Goal: Task Accomplishment & Management: Complete application form

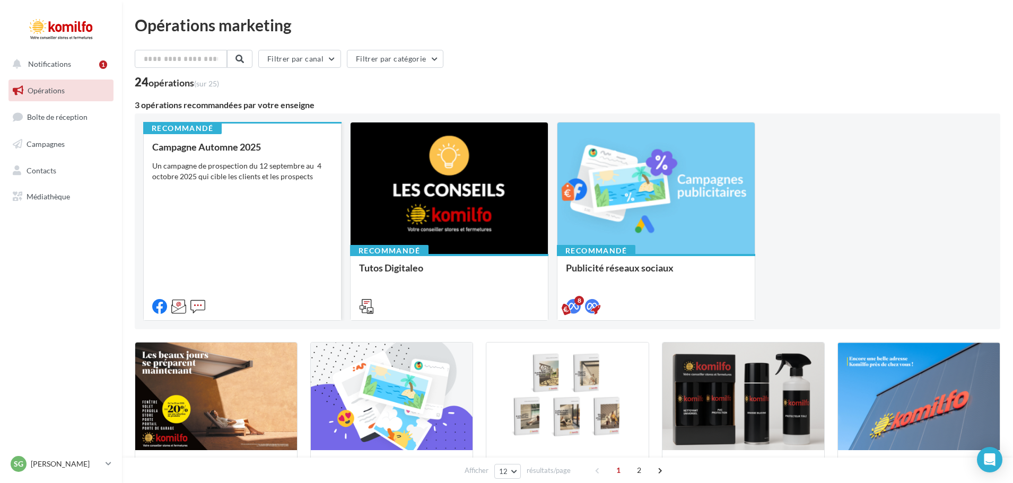
click at [241, 223] on div "Campagne Automne 2025 Un campagne de prospection du 12 septembre au 4 octobre 2…" at bounding box center [242, 226] width 180 height 169
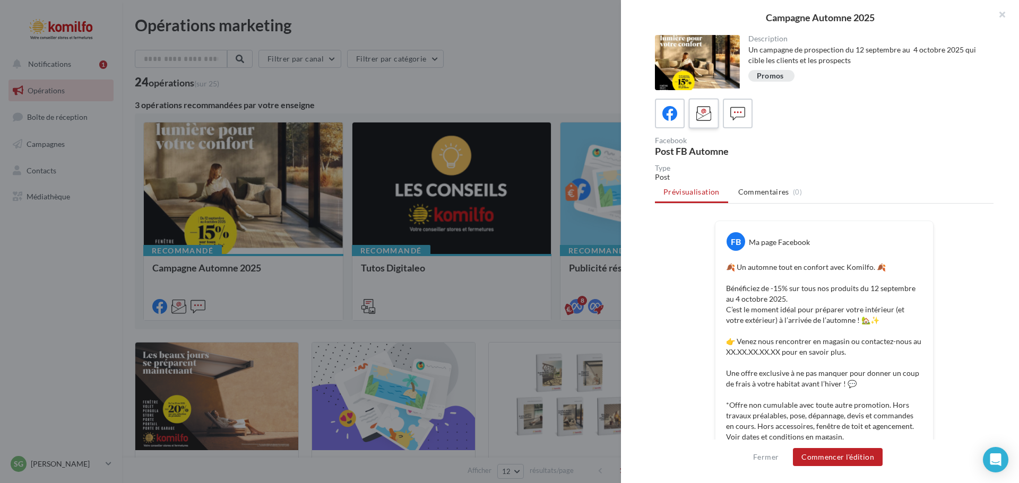
click at [704, 114] on icon at bounding box center [703, 113] width 15 height 15
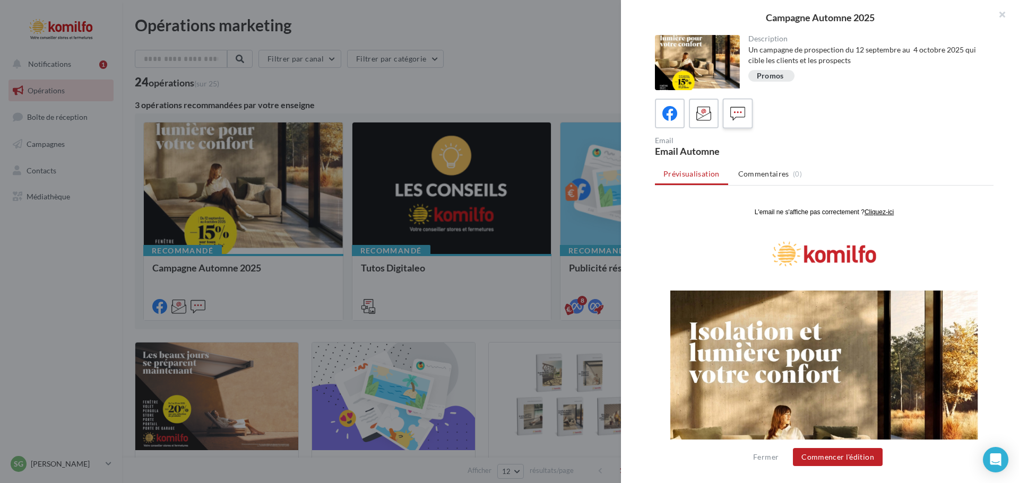
click at [733, 112] on icon at bounding box center [737, 113] width 15 height 15
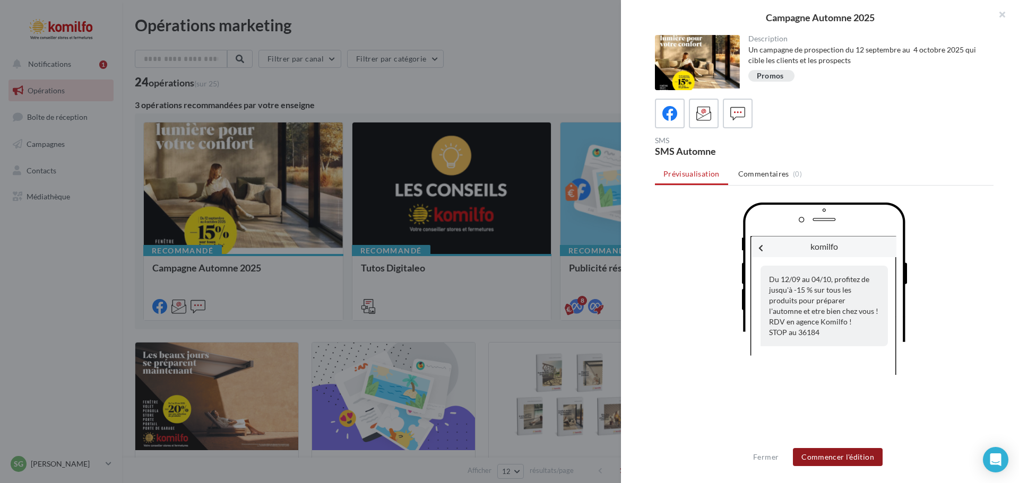
click at [840, 457] on button "Commencer l'édition" at bounding box center [838, 457] width 90 height 18
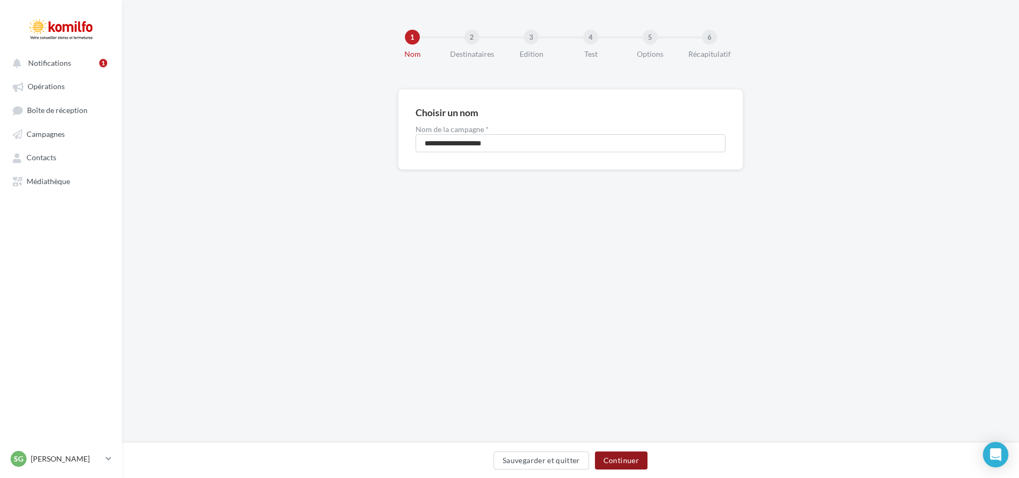
click at [633, 462] on button "Continuer" at bounding box center [621, 460] width 53 height 18
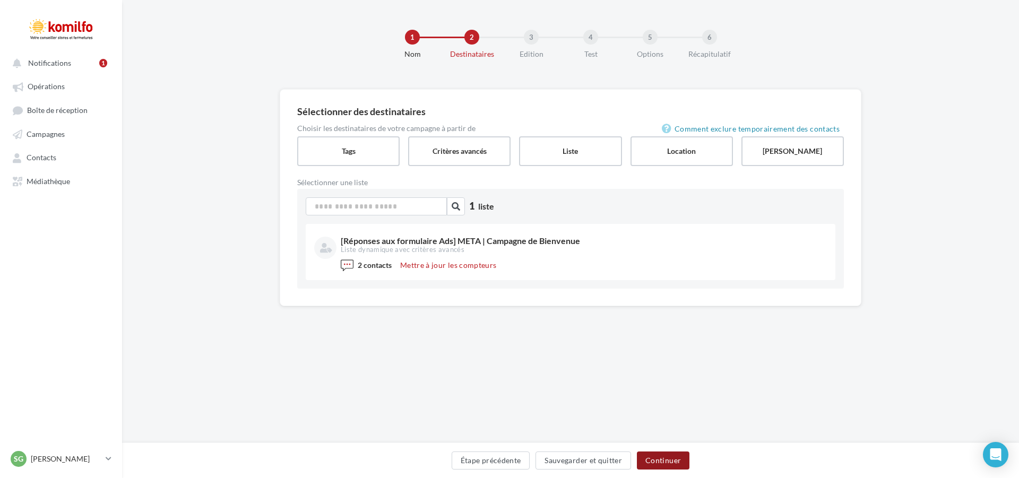
click at [677, 466] on button "Continuer" at bounding box center [663, 460] width 53 height 18
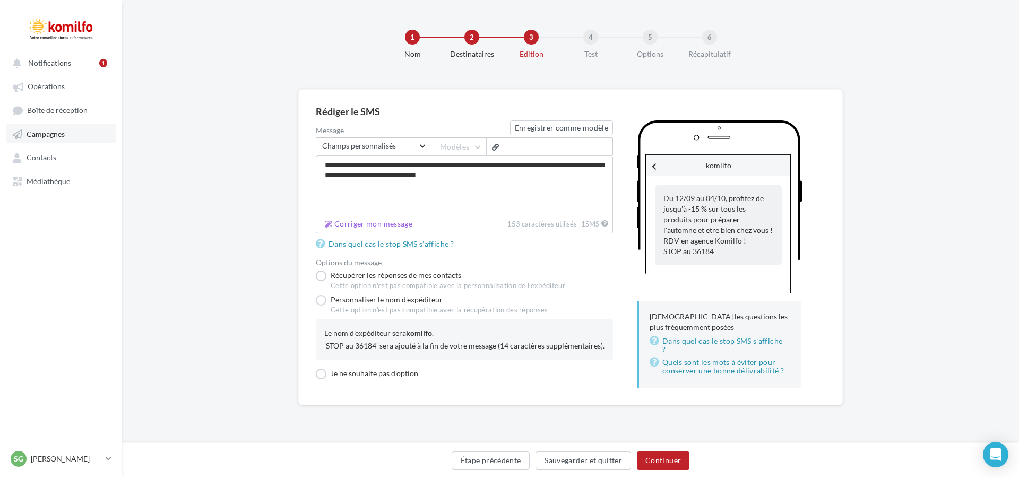
click at [32, 128] on link "Campagnes" at bounding box center [60, 133] width 109 height 19
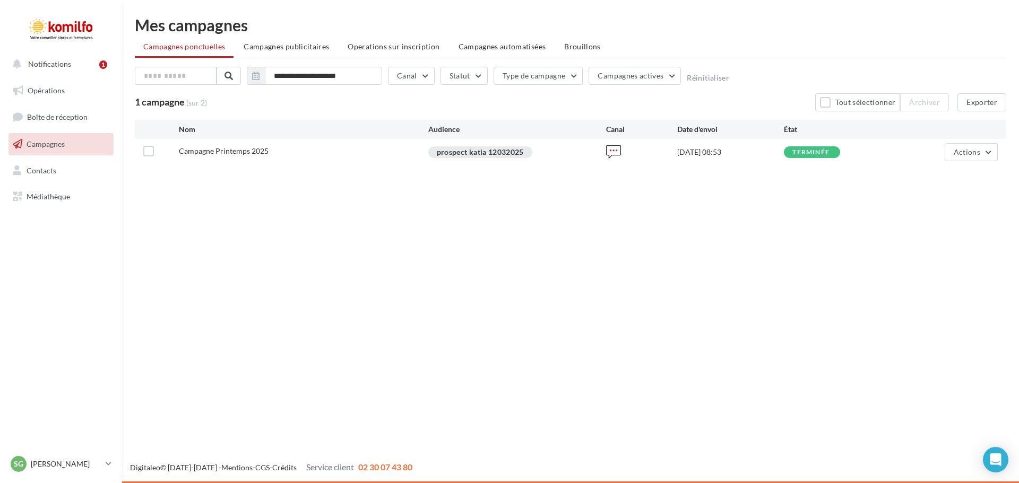
click at [465, 151] on div "prospect katia 12032025" at bounding box center [480, 152] width 104 height 12
click at [202, 150] on span "Campagne Printemps 2025" at bounding box center [224, 150] width 90 height 9
click at [978, 155] on span "Actions" at bounding box center [966, 151] width 27 height 9
click at [928, 186] on button "Voir les résultats" at bounding box center [939, 177] width 117 height 28
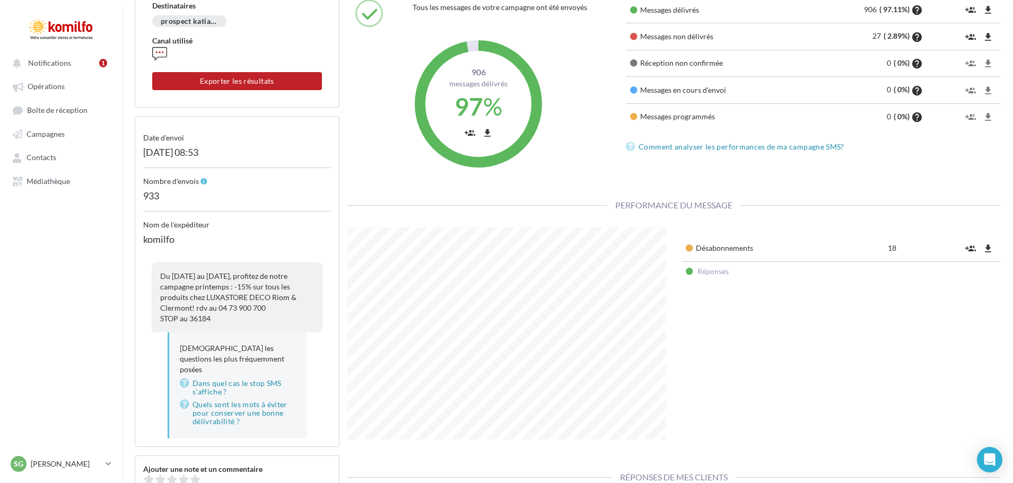
scroll to position [142, 0]
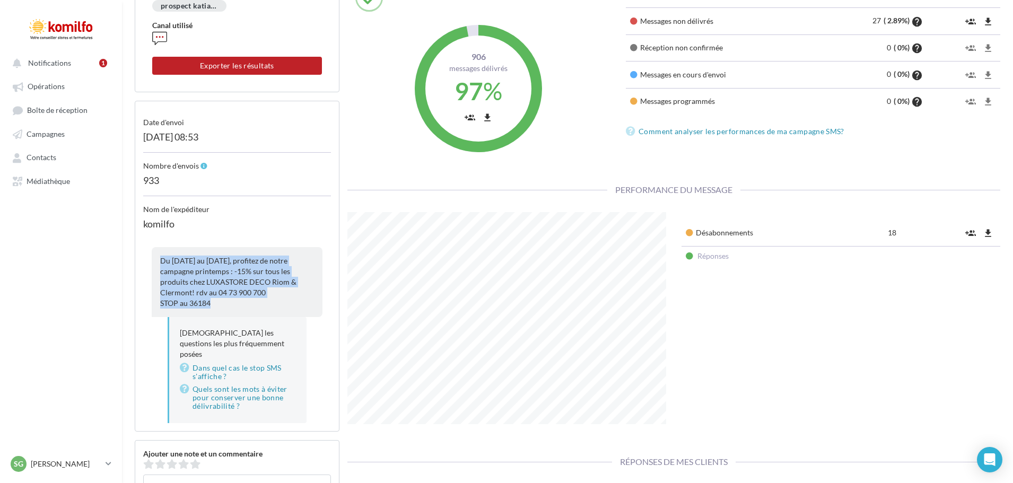
drag, startPoint x: 175, startPoint y: 276, endPoint x: 214, endPoint y: 306, distance: 49.2
click at [214, 306] on div "Du [DATE] au [DATE], profitez de notre campagne printemps : -15% sur tous les p…" at bounding box center [237, 282] width 171 height 70
copy div "Du [DATE] au [DATE], profitez de notre campagne printemps : -15% sur tous les p…"
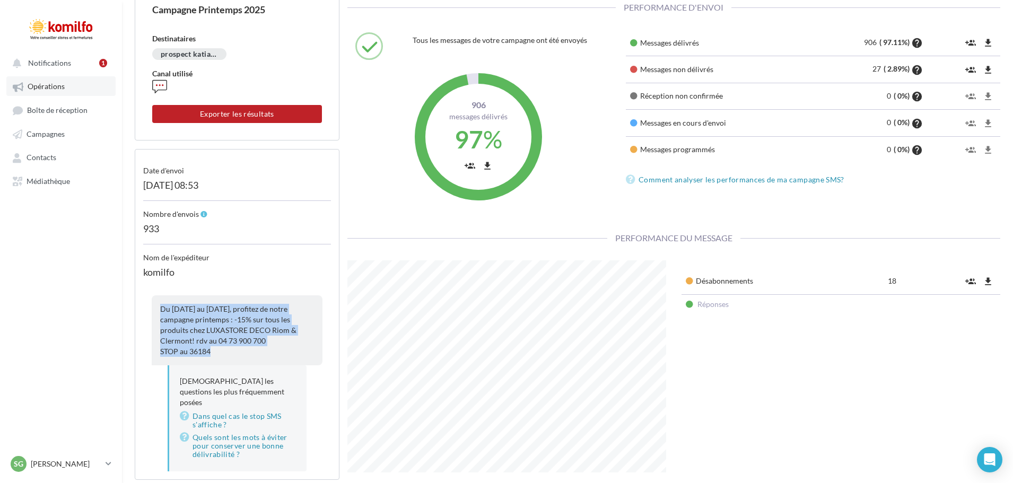
scroll to position [0, 0]
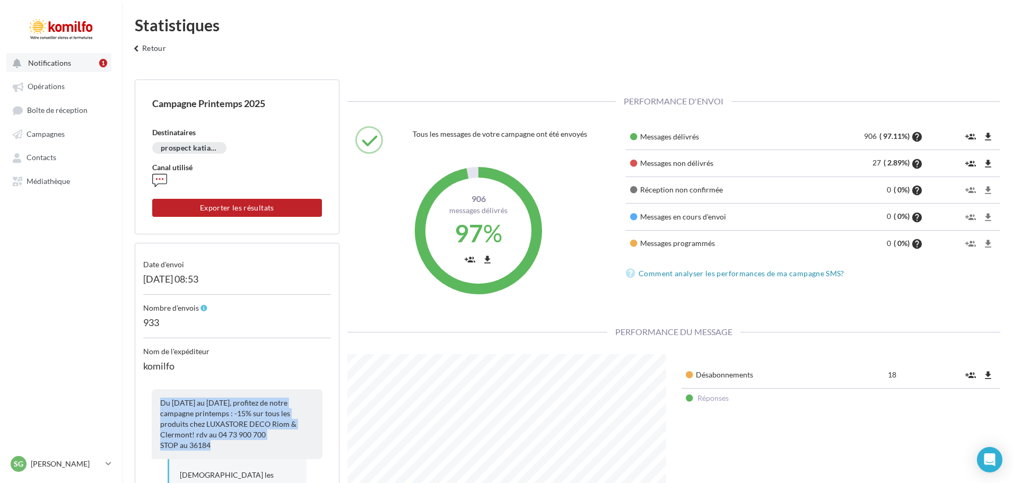
click at [57, 63] on span "Notifications" at bounding box center [49, 62] width 43 height 9
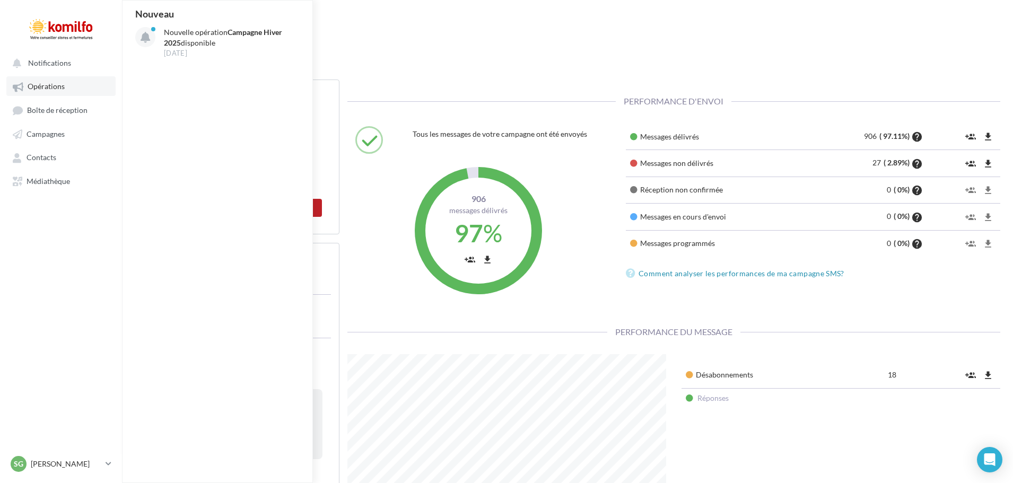
click at [58, 91] on span "Opérations" at bounding box center [46, 86] width 37 height 9
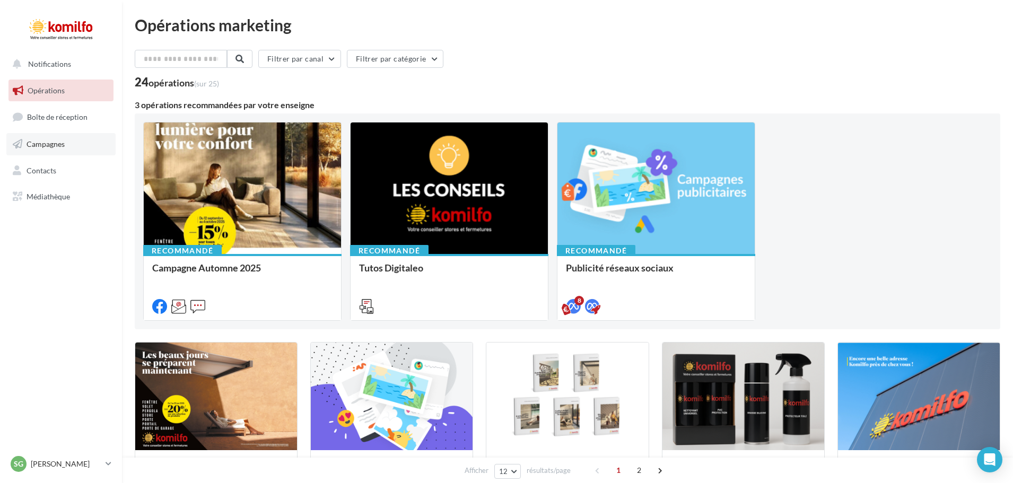
click at [39, 137] on link "Campagnes" at bounding box center [60, 144] width 109 height 22
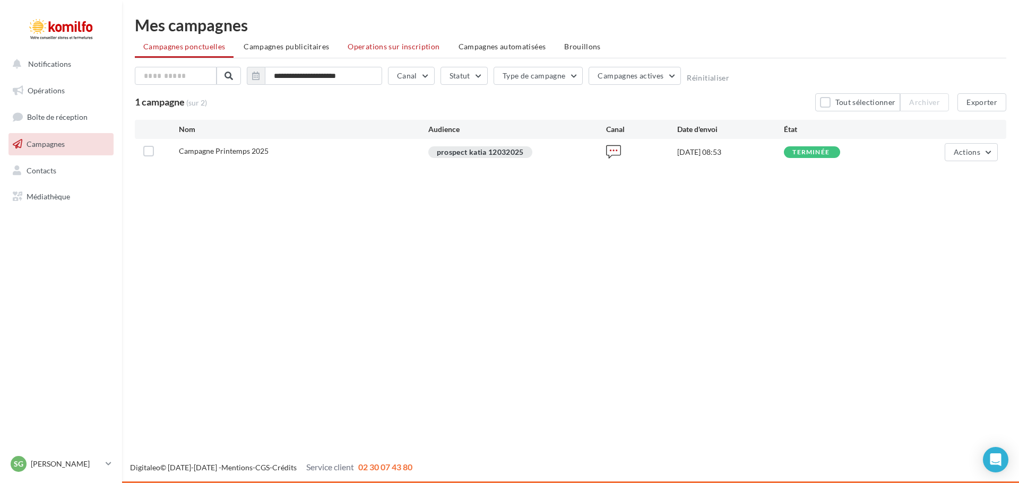
click at [390, 47] on span "Operations sur inscription" at bounding box center [393, 46] width 92 height 9
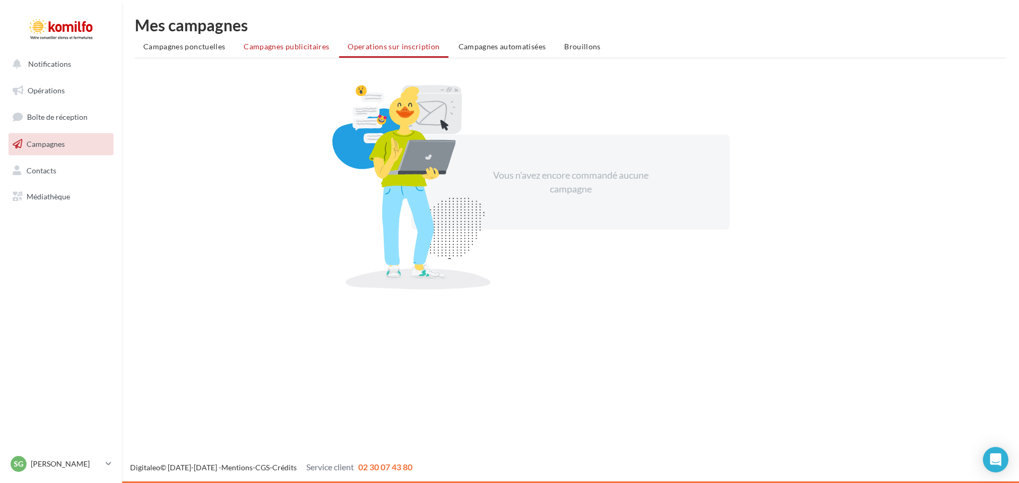
click at [254, 46] on span "Campagnes publicitaires" at bounding box center [285, 46] width 85 height 9
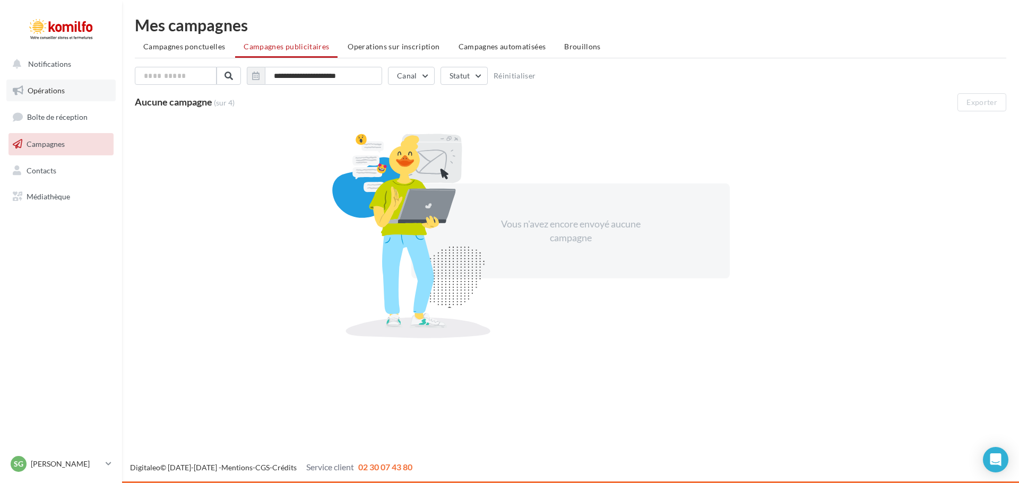
click at [31, 92] on span "Opérations" at bounding box center [46, 90] width 37 height 9
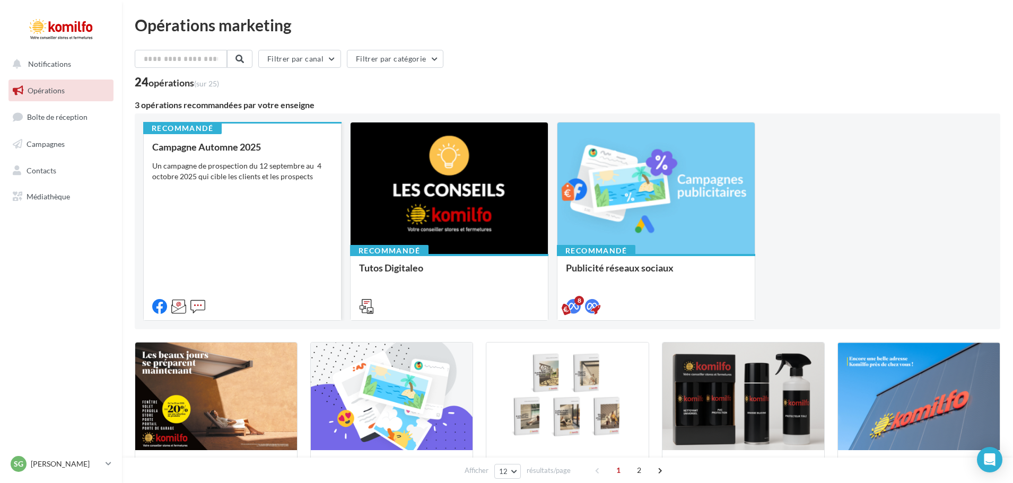
click at [224, 252] on div "Campagne Automne 2025 Un campagne de prospection du [DATE] au [DATE] qui cible …" at bounding box center [242, 226] width 180 height 169
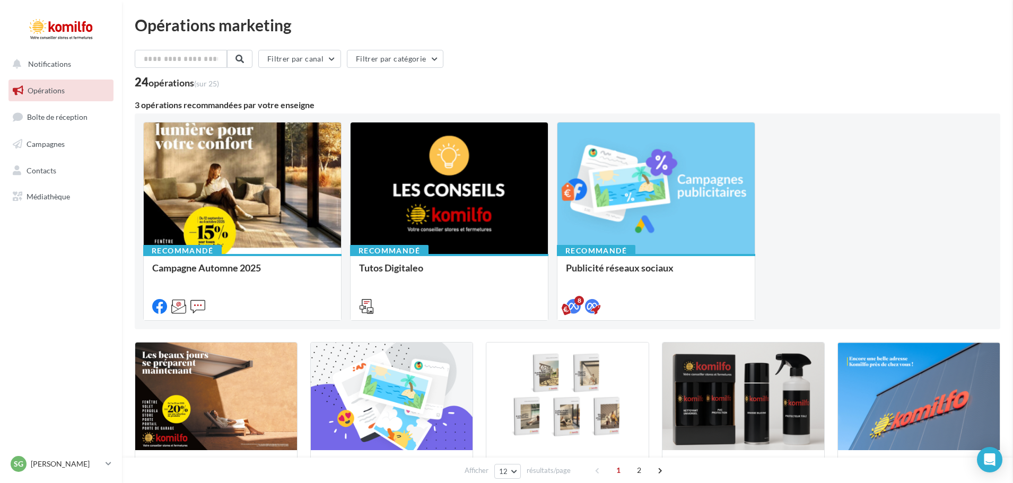
click at [36, 170] on span "Contacts" at bounding box center [42, 170] width 30 height 9
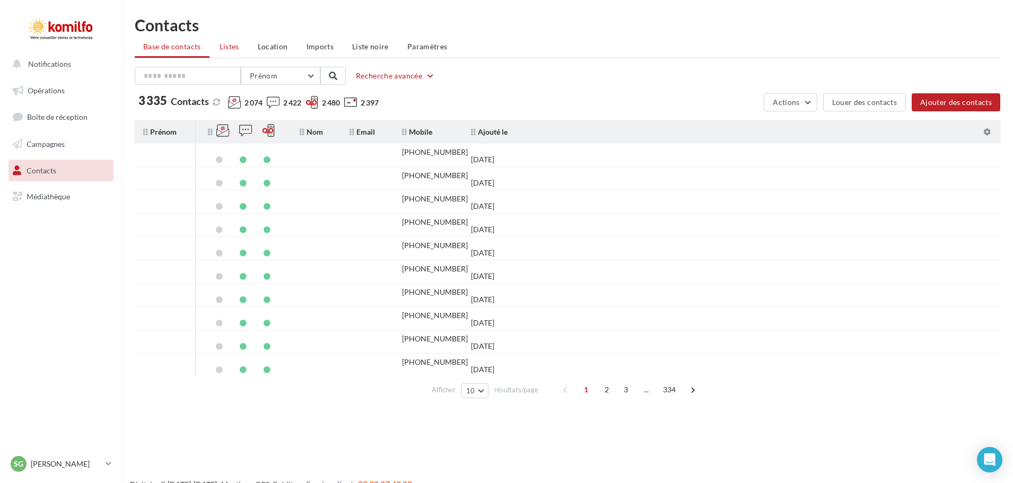
click at [230, 45] on span "Listes" at bounding box center [230, 46] width 20 height 9
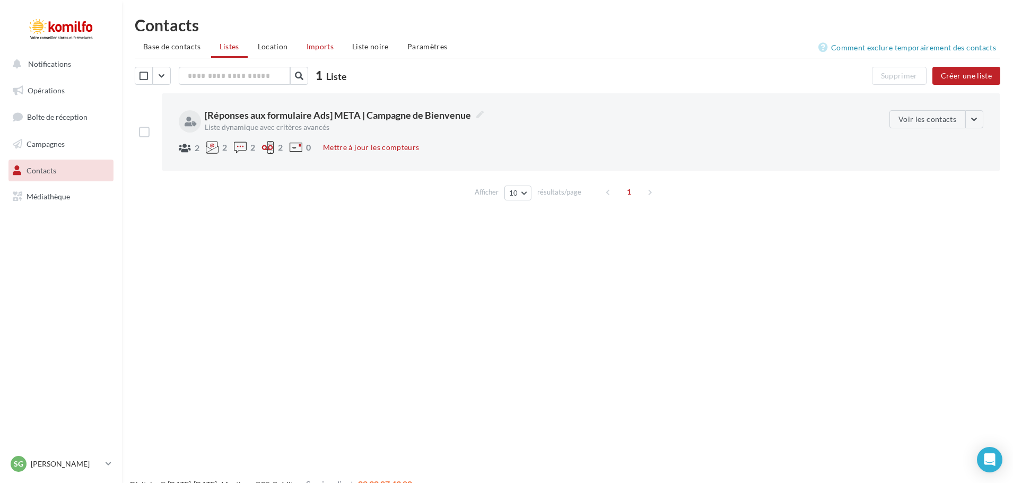
click at [321, 44] on span "Imports" at bounding box center [320, 46] width 27 height 9
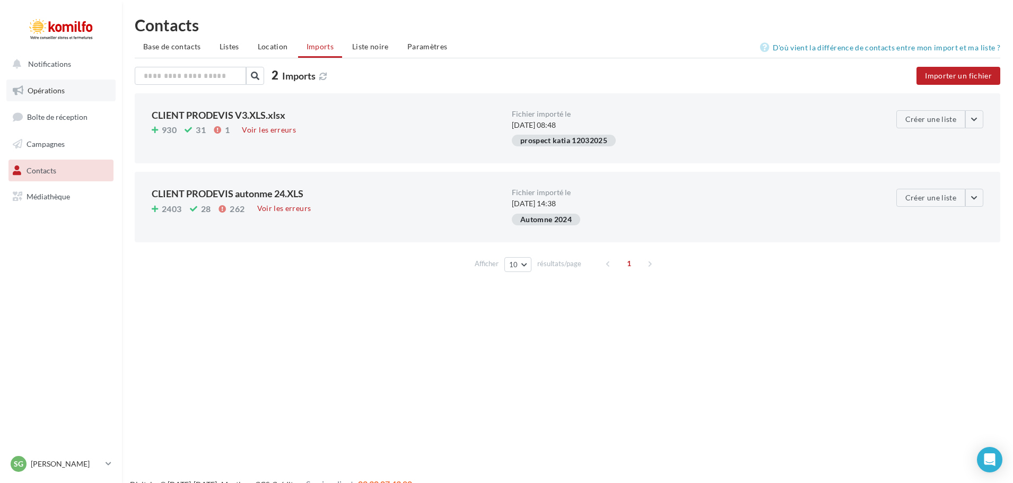
click at [51, 86] on span "Opérations" at bounding box center [46, 90] width 37 height 9
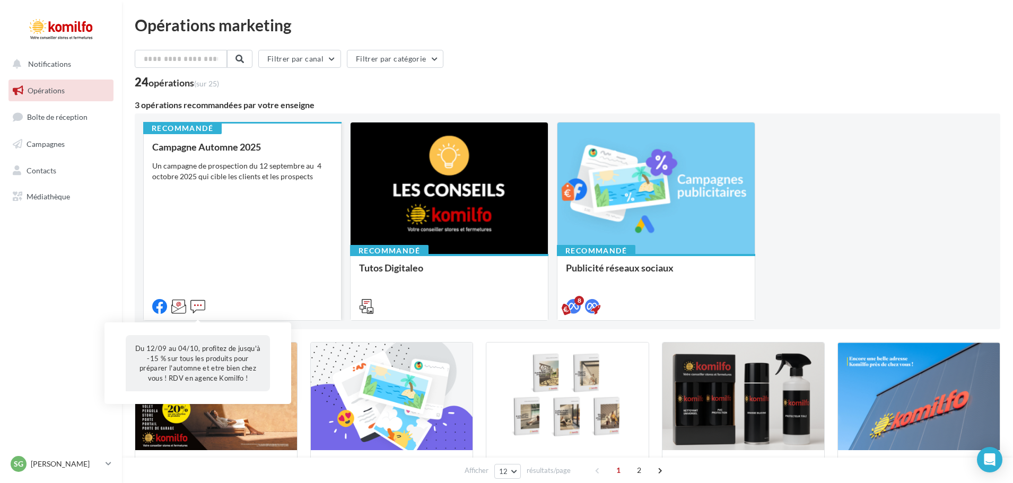
click at [199, 307] on icon at bounding box center [197, 306] width 15 height 15
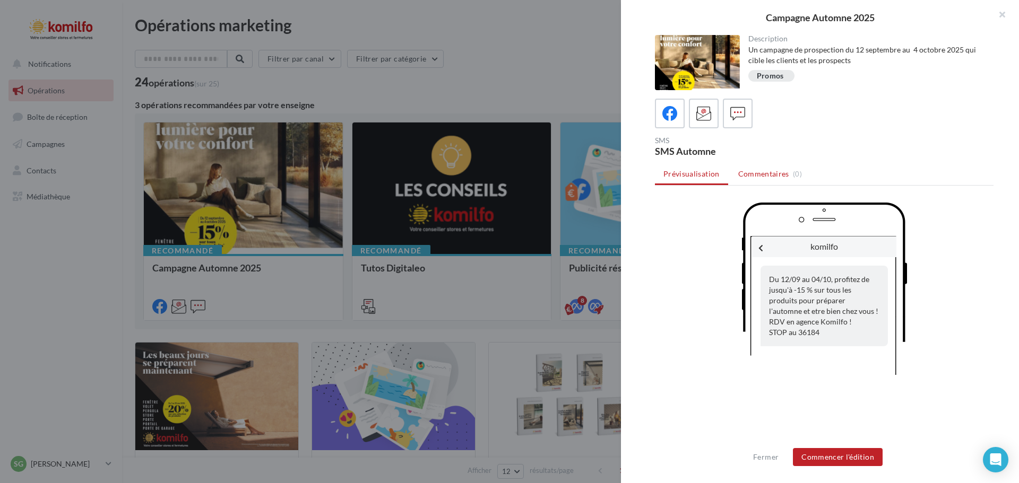
click at [755, 173] on span "Commentaires" at bounding box center [763, 174] width 51 height 11
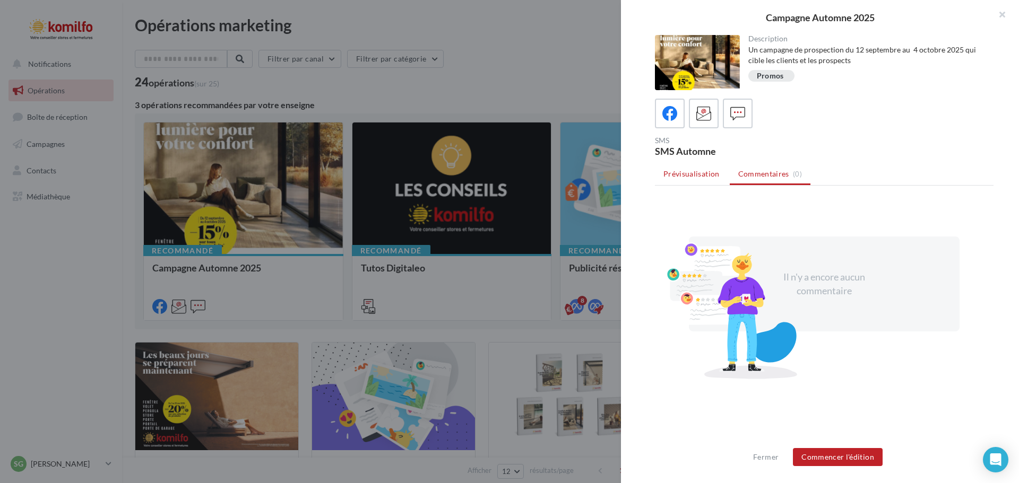
click at [683, 175] on span "Prévisualisation" at bounding box center [691, 173] width 56 height 9
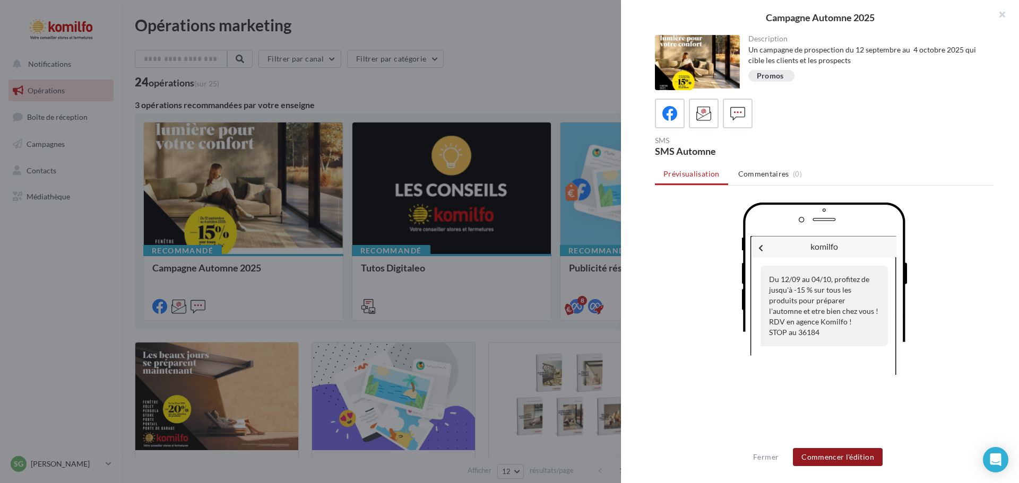
click at [817, 458] on button "Commencer l'édition" at bounding box center [838, 457] width 90 height 18
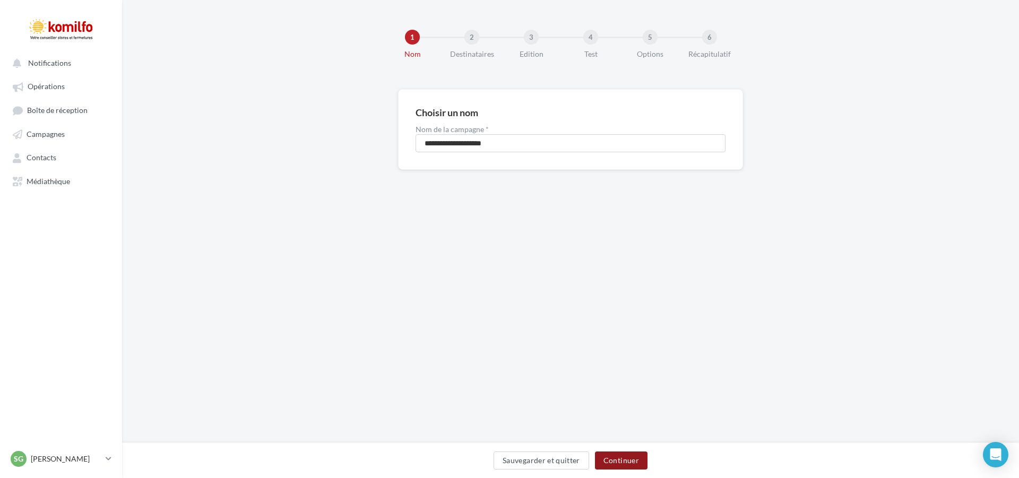
click at [625, 456] on button "Continuer" at bounding box center [621, 460] width 53 height 18
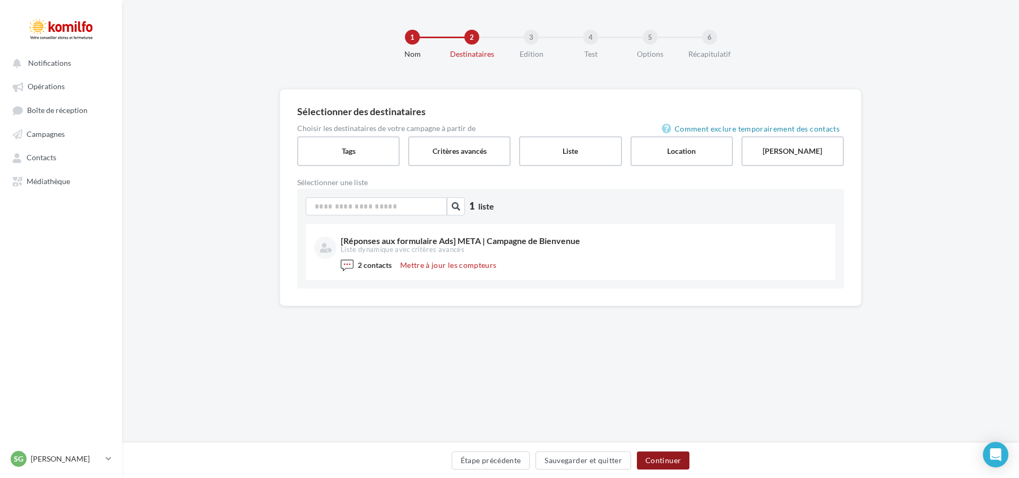
click at [658, 458] on button "Continuer" at bounding box center [663, 460] width 53 height 18
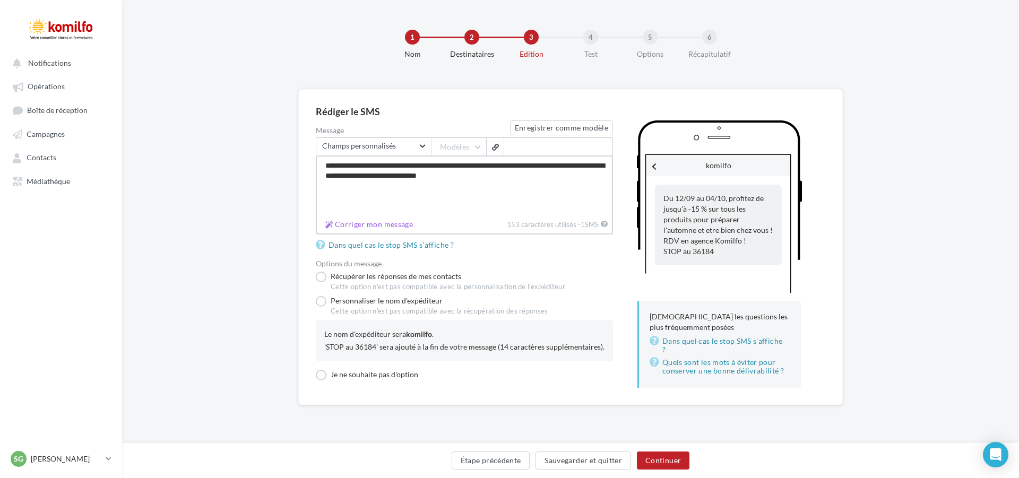
drag, startPoint x: 435, startPoint y: 175, endPoint x: 519, endPoint y: 177, distance: 83.9
click at [519, 177] on textarea "**********" at bounding box center [464, 185] width 297 height 60
click at [424, 167] on textarea "**********" at bounding box center [464, 185] width 297 height 60
click at [529, 166] on textarea "**********" at bounding box center [464, 185] width 297 height 60
paste textarea "**********"
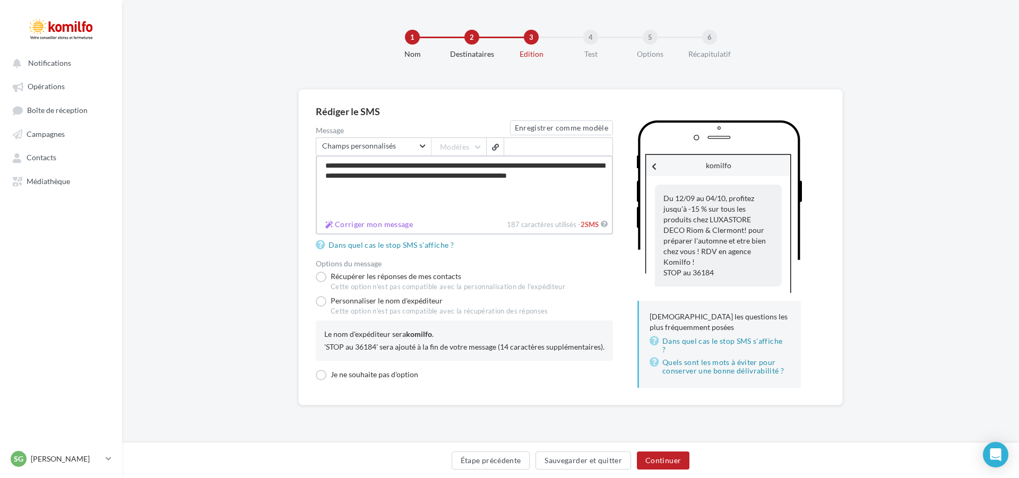
drag, startPoint x: 564, startPoint y: 177, endPoint x: 571, endPoint y: 183, distance: 9.4
click at [571, 183] on textarea "**********" at bounding box center [464, 185] width 297 height 60
paste textarea
click at [602, 226] on icon at bounding box center [604, 223] width 7 height 7
click at [602, 215] on textarea "**********" at bounding box center [464, 185] width 297 height 60
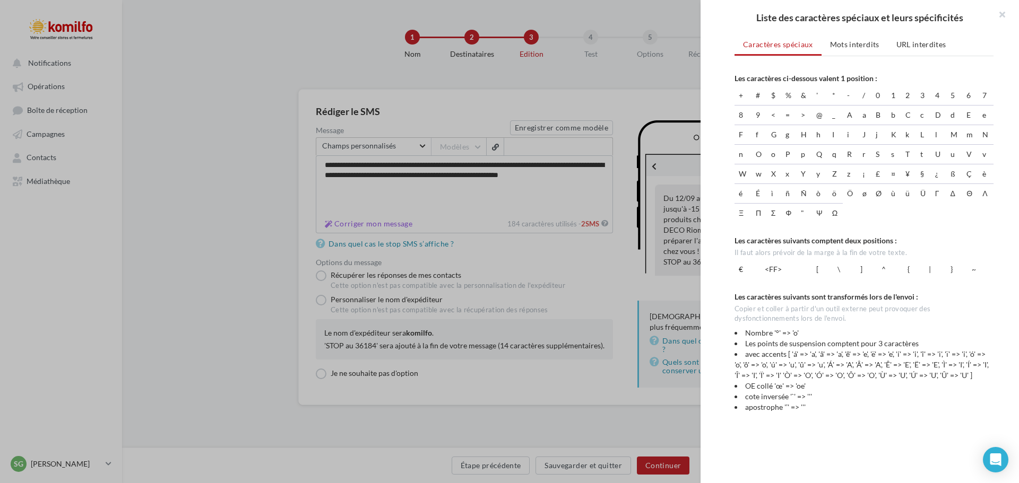
click at [380, 188] on div "Liste des caractères spéciaux et leurs spécificités Caractères spéciaux Mots in…" at bounding box center [509, 241] width 1019 height 483
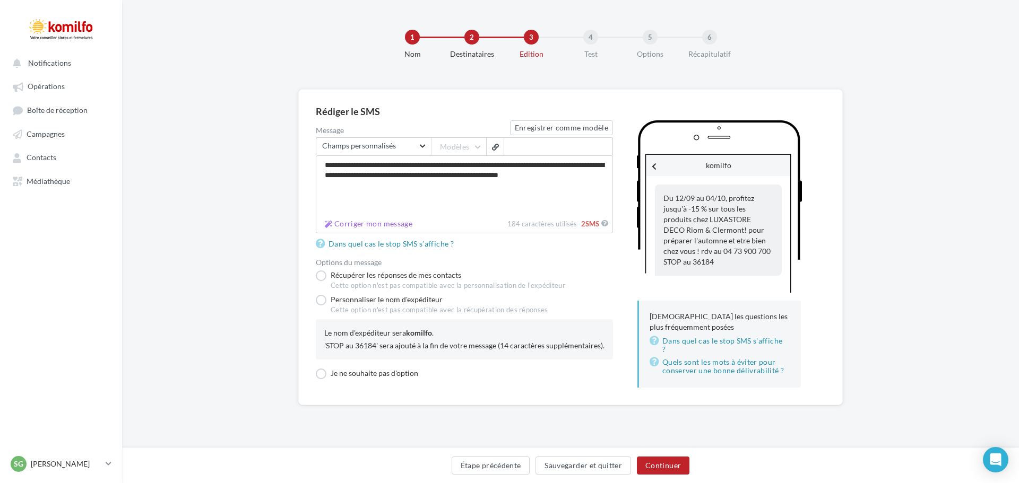
click at [470, 172] on div "Liste des caractères spéciaux et leurs spécificités Caractères spéciaux Mots in…" at bounding box center [509, 241] width 1019 height 483
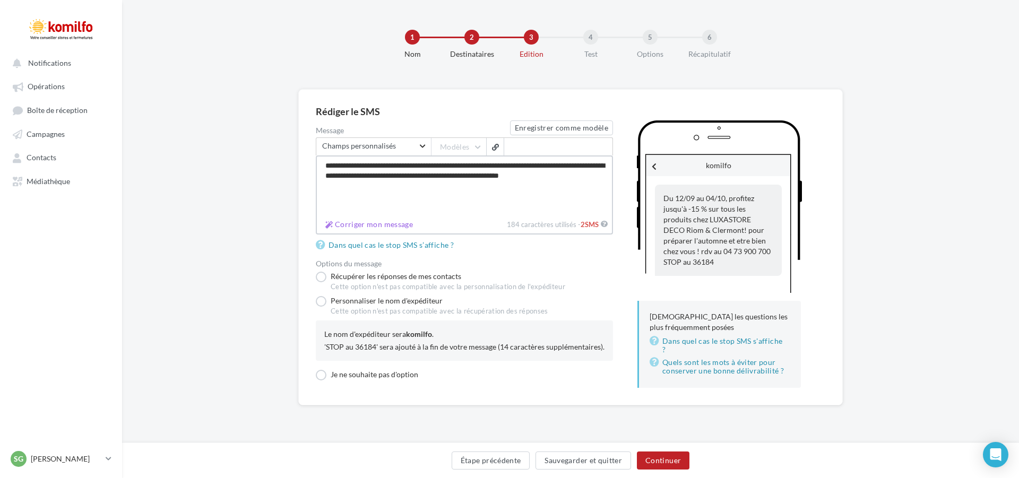
drag, startPoint x: 488, startPoint y: 175, endPoint x: 558, endPoint y: 176, distance: 69.5
click at [558, 176] on textarea "**********" at bounding box center [464, 185] width 297 height 60
drag, startPoint x: 454, startPoint y: 177, endPoint x: 411, endPoint y: 181, distance: 43.7
click at [411, 181] on textarea "**********" at bounding box center [464, 185] width 297 height 60
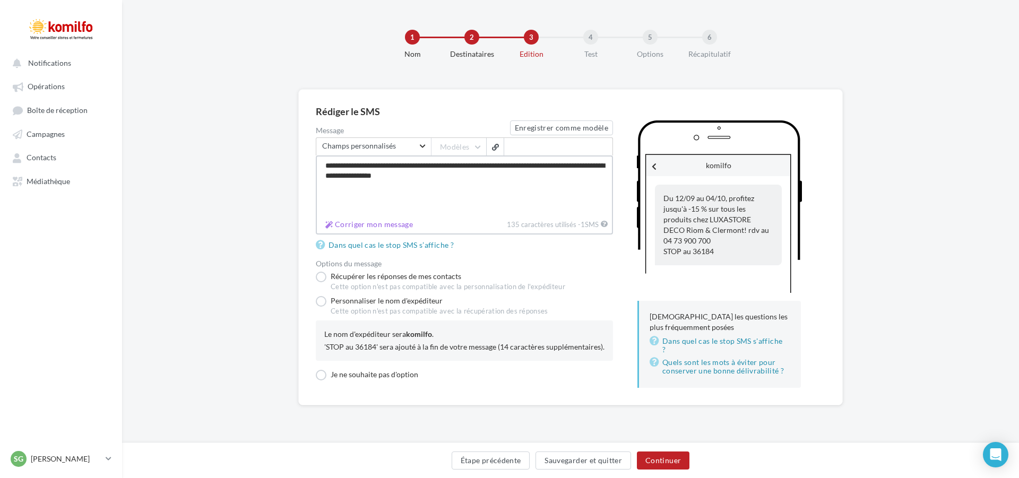
click at [527, 166] on textarea "**********" at bounding box center [464, 185] width 297 height 60
type textarea "**********"
click at [504, 460] on button "Étape précédente" at bounding box center [490, 460] width 79 height 18
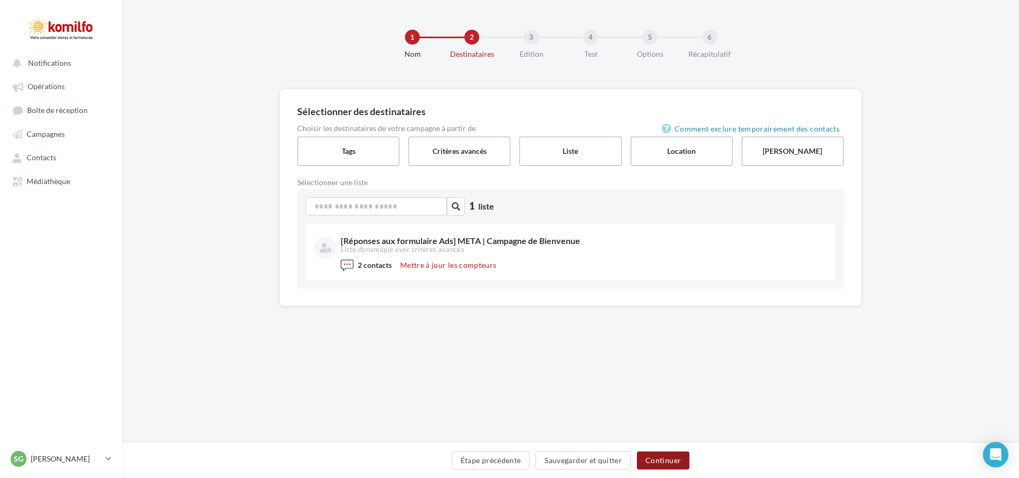
click at [661, 463] on button "Continuer" at bounding box center [663, 460] width 53 height 18
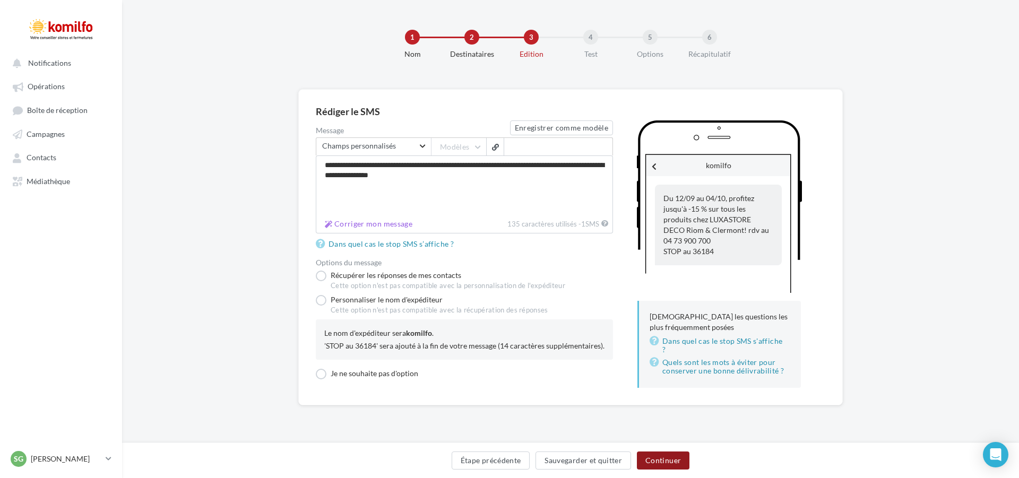
click at [660, 461] on button "Continuer" at bounding box center [663, 460] width 53 height 18
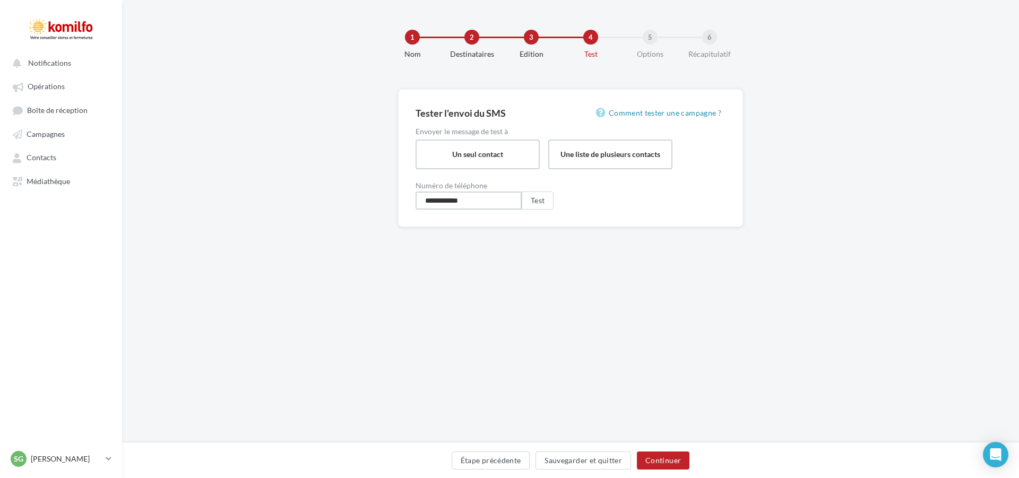
drag, startPoint x: 482, startPoint y: 203, endPoint x: 442, endPoint y: 201, distance: 39.8
click at [442, 201] on input "**********" at bounding box center [468, 201] width 106 height 18
type input "**********"
click at [538, 201] on button "Test" at bounding box center [537, 201] width 32 height 18
click at [489, 463] on button "Étape précédente" at bounding box center [490, 460] width 79 height 18
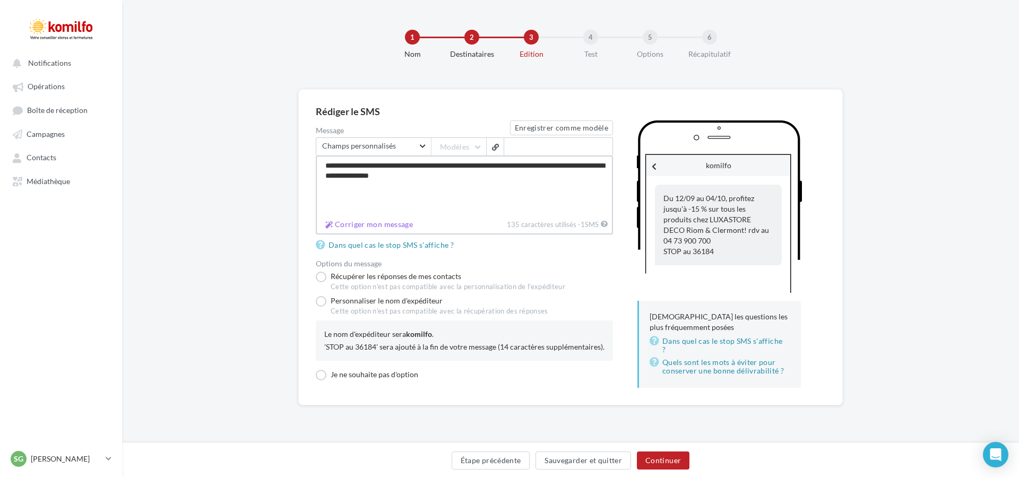
drag, startPoint x: 481, startPoint y: 174, endPoint x: 481, endPoint y: 181, distance: 6.9
click at [481, 175] on textarea "**********" at bounding box center [464, 185] width 297 height 60
type textarea "**********"
click at [676, 464] on button "Continuer" at bounding box center [663, 460] width 53 height 18
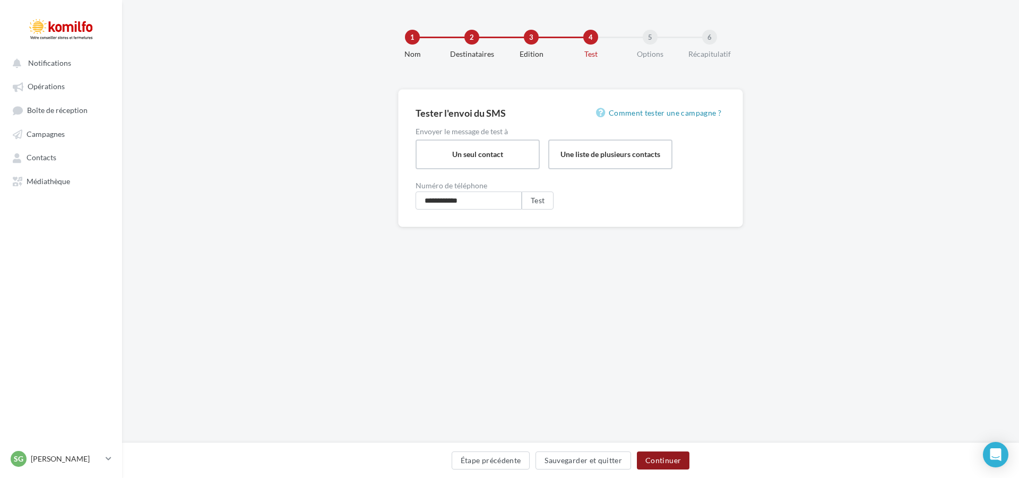
click at [670, 464] on button "Continuer" at bounding box center [663, 460] width 53 height 18
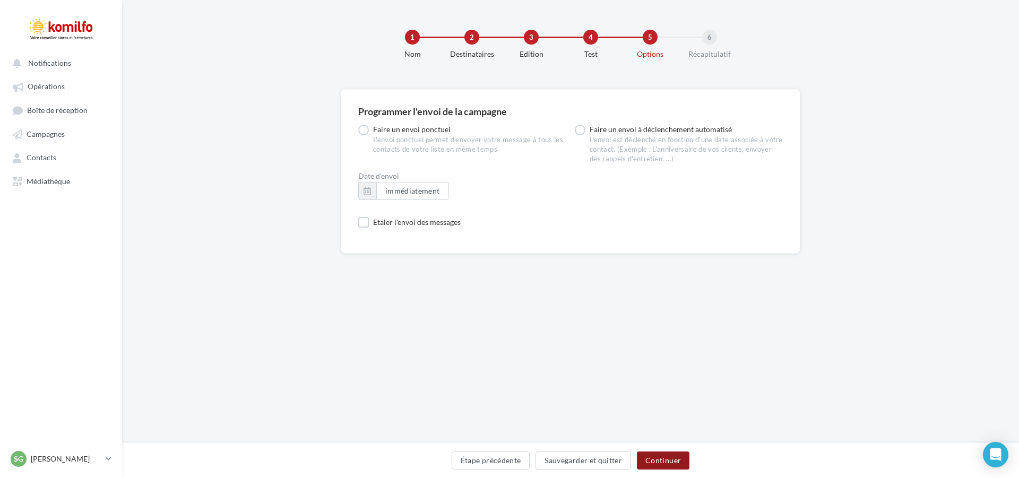
click at [662, 457] on button "Continuer" at bounding box center [663, 460] width 53 height 18
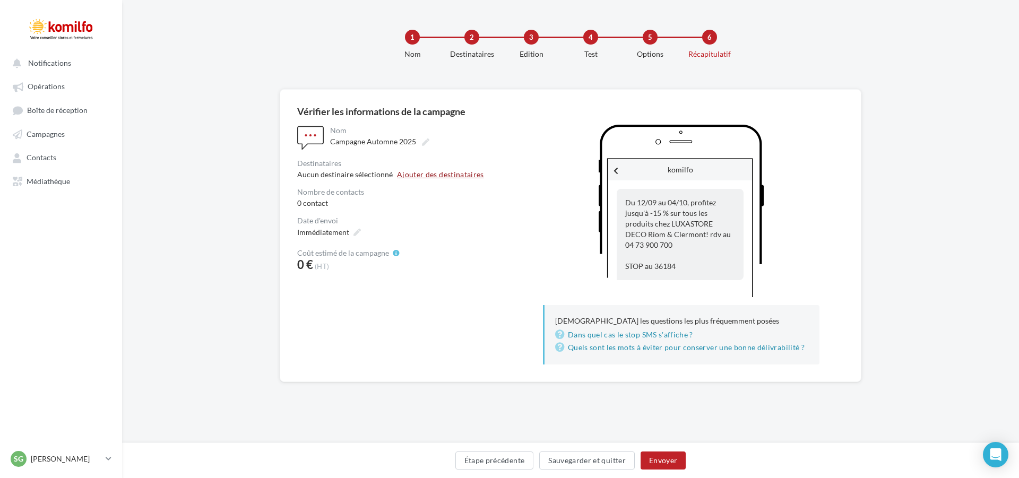
click at [462, 174] on button "Ajouter des destinataires" at bounding box center [440, 174] width 87 height 7
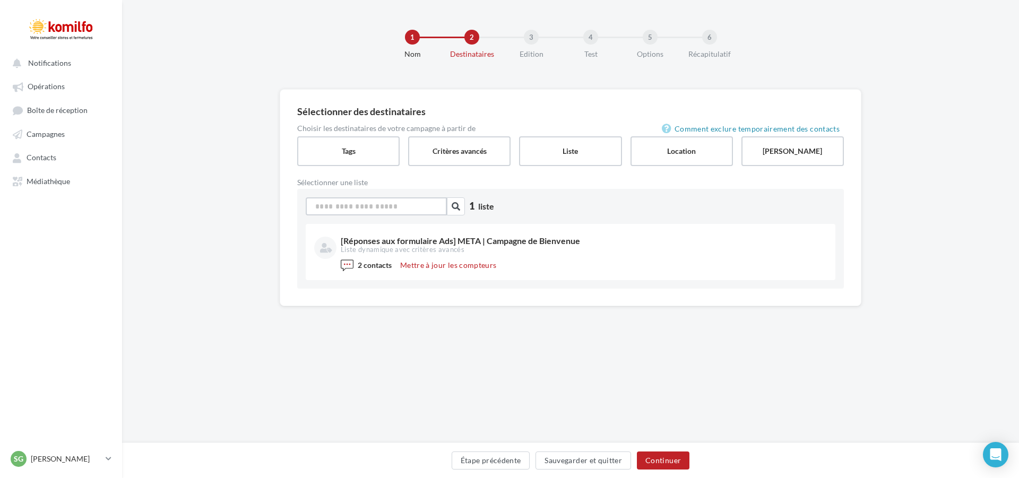
click at [376, 208] on input at bounding box center [376, 206] width 141 height 18
click at [456, 209] on icon "button" at bounding box center [455, 206] width 8 height 8
click at [454, 203] on icon "button" at bounding box center [455, 206] width 8 height 8
click at [401, 204] on input at bounding box center [376, 206] width 141 height 18
click at [456, 207] on icon "button" at bounding box center [455, 206] width 8 height 8
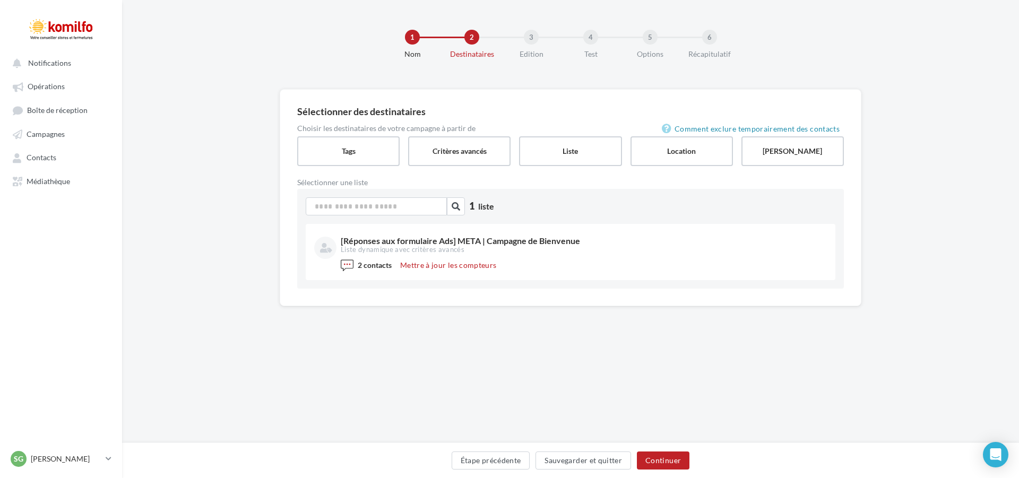
click at [480, 206] on span "liste" at bounding box center [486, 206] width 16 height 10
click at [770, 152] on label "[PERSON_NAME]" at bounding box center [792, 151] width 105 height 30
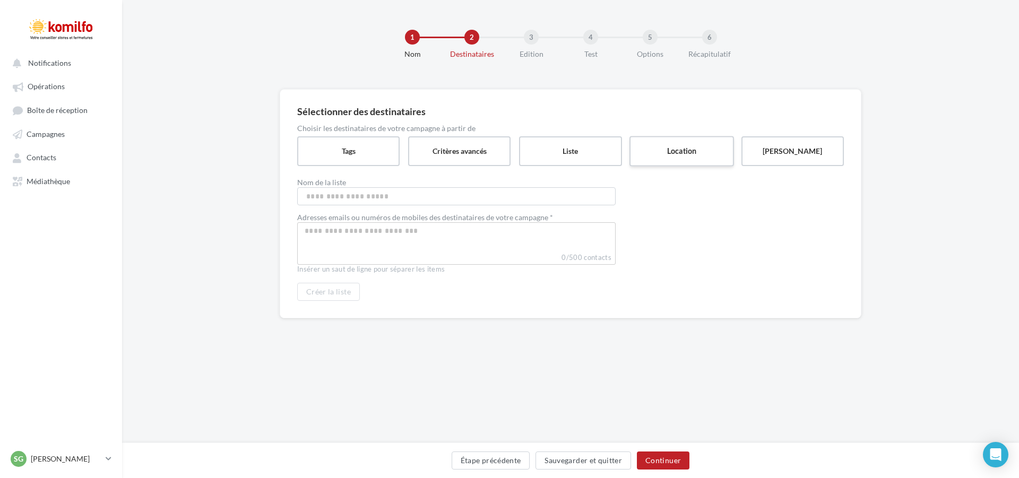
click at [660, 146] on label "Location" at bounding box center [681, 151] width 105 height 30
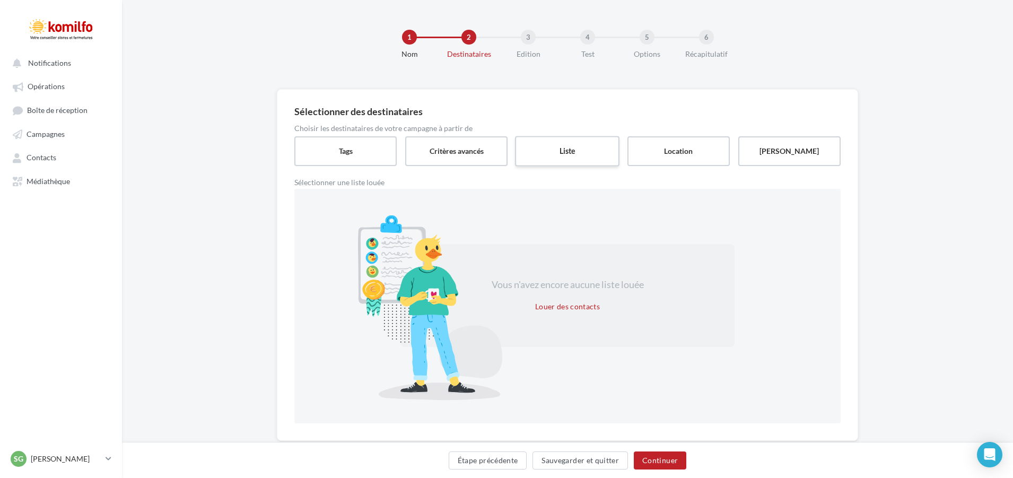
click at [575, 151] on label "Liste" at bounding box center [567, 151] width 105 height 30
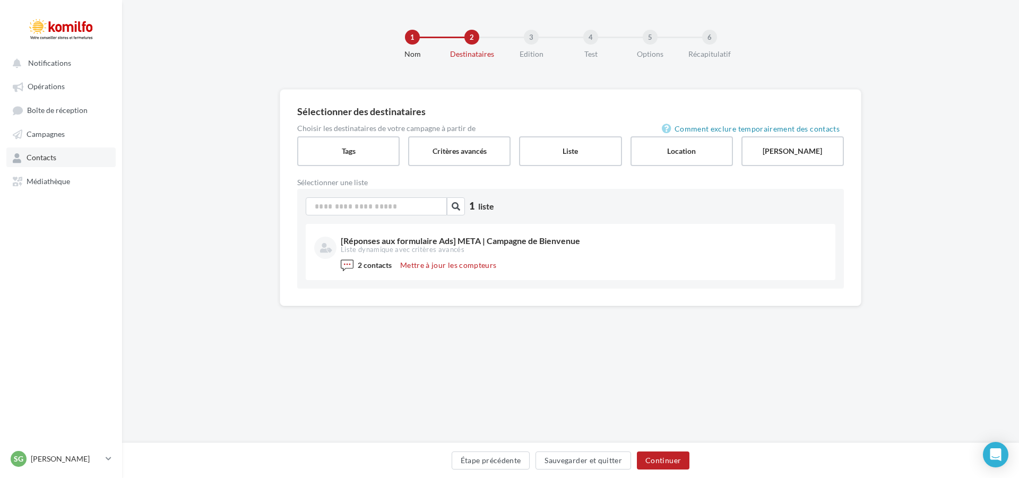
click at [44, 157] on span "Contacts" at bounding box center [42, 157] width 30 height 9
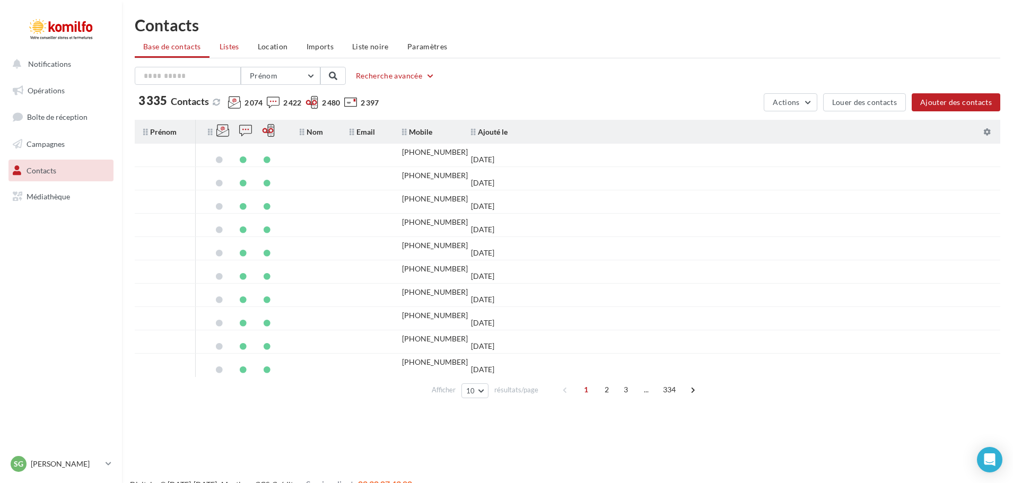
click at [233, 47] on span "Listes" at bounding box center [230, 46] width 20 height 9
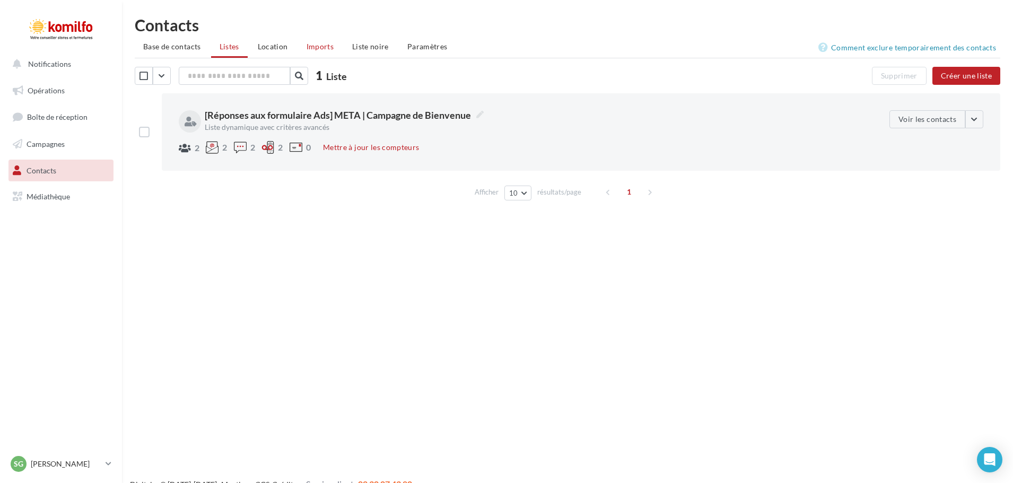
click at [319, 47] on span "Imports" at bounding box center [320, 46] width 27 height 9
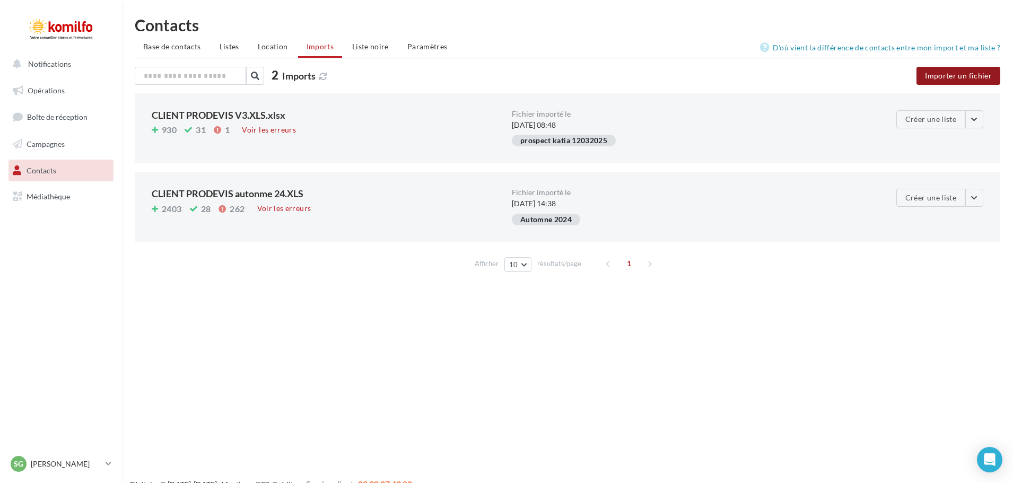
click at [942, 76] on button "Importer un fichier" at bounding box center [959, 76] width 84 height 18
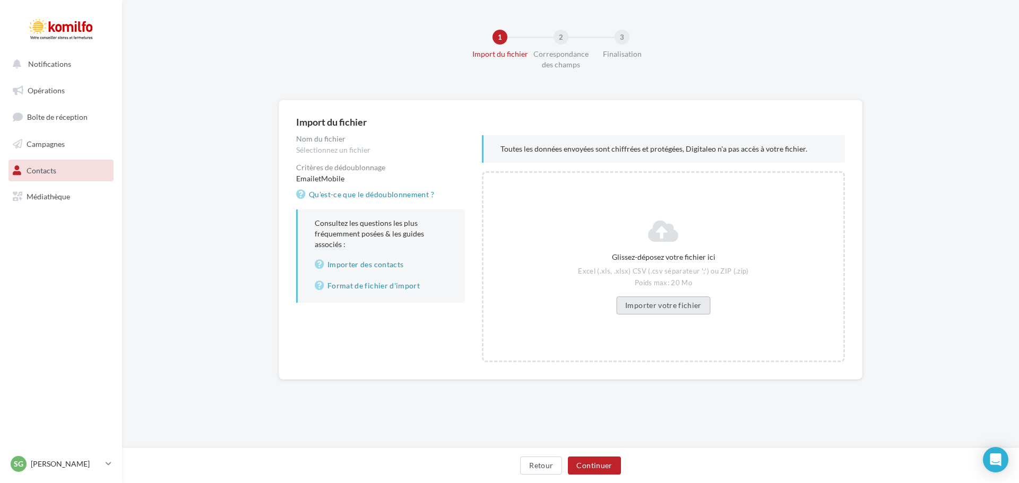
click at [665, 304] on button "Importer votre fichier" at bounding box center [663, 306] width 94 height 18
click at [599, 466] on button "Continuer" at bounding box center [594, 466] width 53 height 18
click at [650, 306] on button "Changer de fichier" at bounding box center [663, 306] width 82 height 18
click at [595, 467] on button "Continuer" at bounding box center [594, 466] width 53 height 18
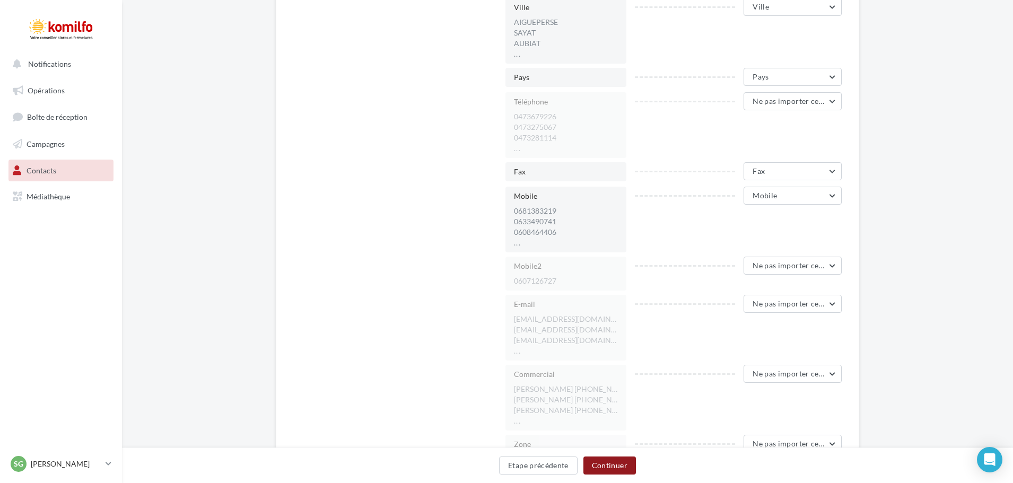
scroll to position [849, 0]
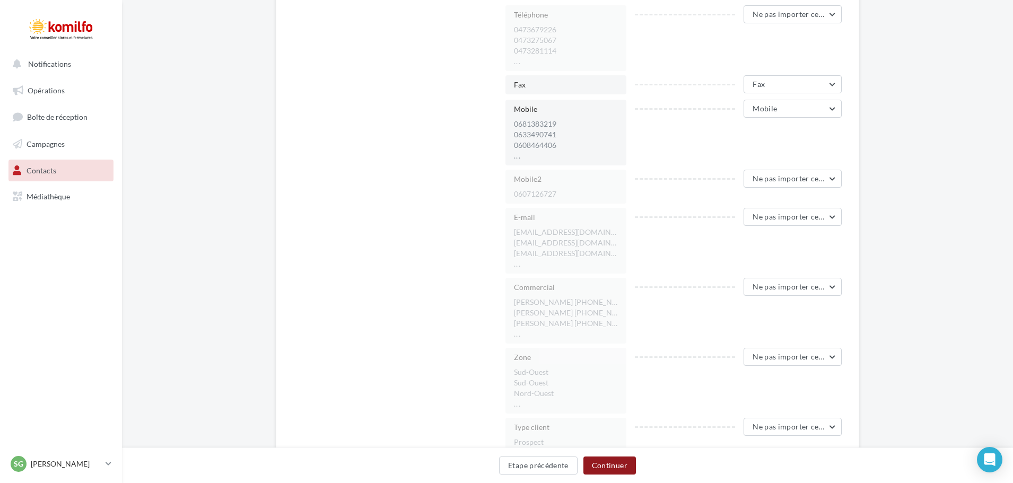
click at [623, 465] on button "Continuer" at bounding box center [610, 466] width 53 height 18
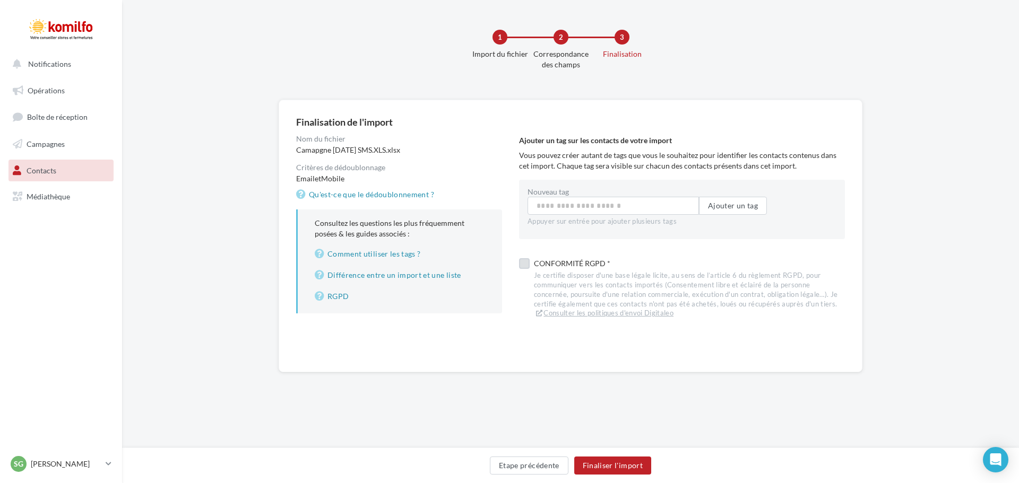
click at [523, 262] on label at bounding box center [524, 263] width 11 height 11
click at [624, 465] on button "Finaliser l'import" at bounding box center [612, 466] width 77 height 18
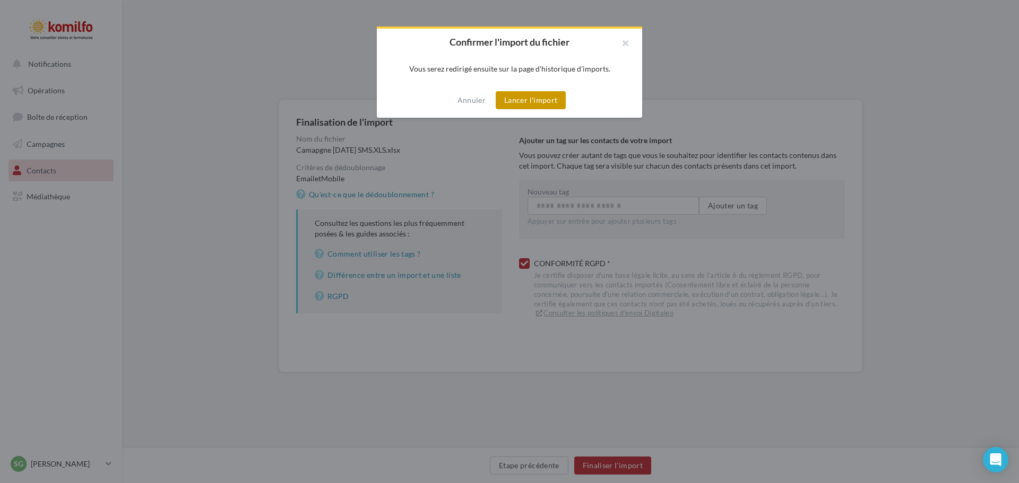
click at [528, 99] on button "Lancer l'import" at bounding box center [530, 100] width 70 height 18
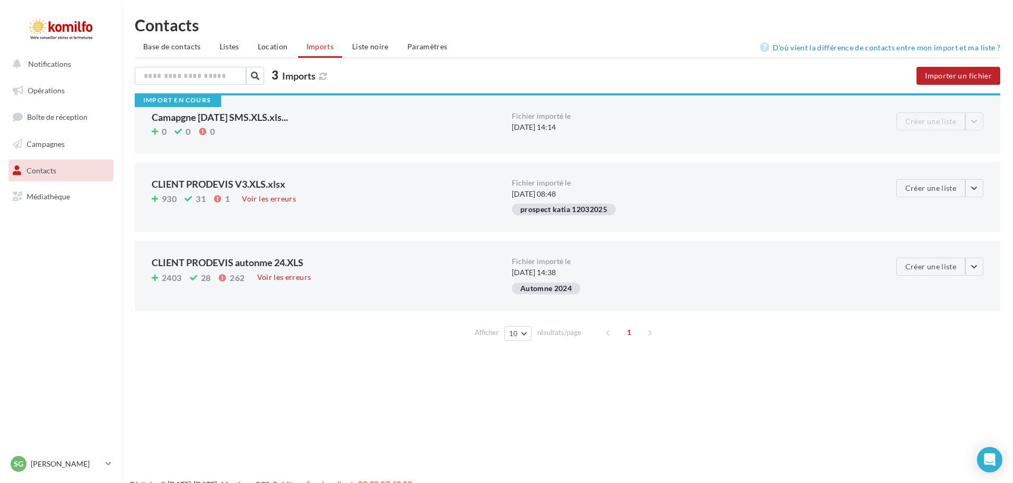
click at [246, 350] on div "Notifications Opérations Boîte de réception Campagnes Contacts Mes cibles Média…" at bounding box center [506, 258] width 1013 height 483
click at [375, 397] on div "Notifications Opérations Boîte de réception Campagnes Contacts Mes cibles Média…" at bounding box center [506, 258] width 1013 height 483
click at [178, 102] on div "Import en cours" at bounding box center [176, 100] width 67 height 7
click at [284, 407] on div "Notifications Opérations Boîte de réception Campagnes Contacts Mes cibles Média…" at bounding box center [506, 258] width 1013 height 483
click at [55, 145] on span "Campagnes" at bounding box center [46, 144] width 38 height 9
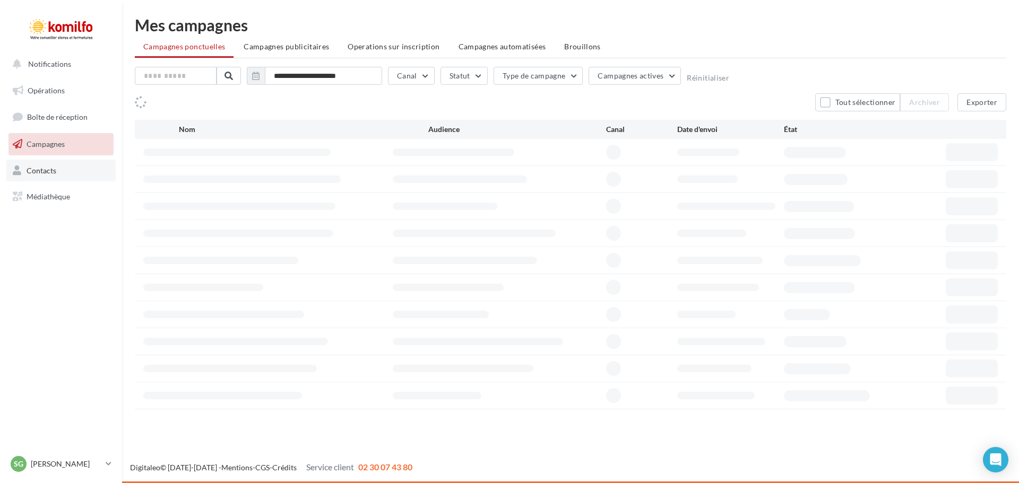
click at [47, 167] on span "Contacts" at bounding box center [42, 170] width 30 height 9
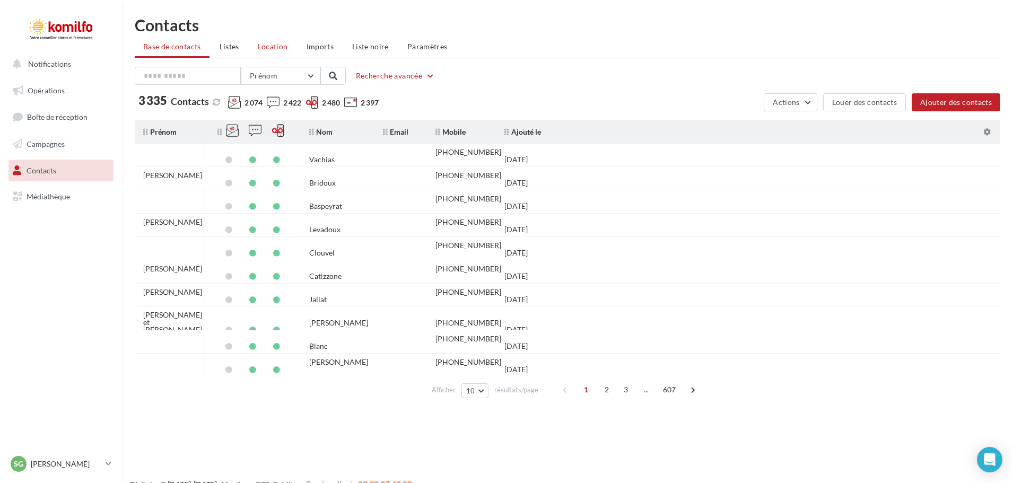
click at [281, 48] on span "Location" at bounding box center [273, 46] width 30 height 9
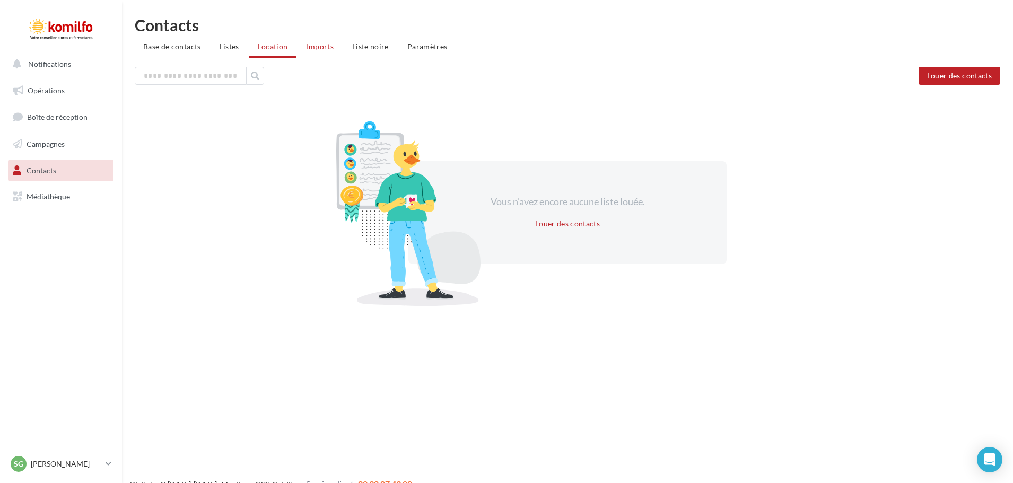
click at [316, 47] on span "Imports" at bounding box center [320, 46] width 27 height 9
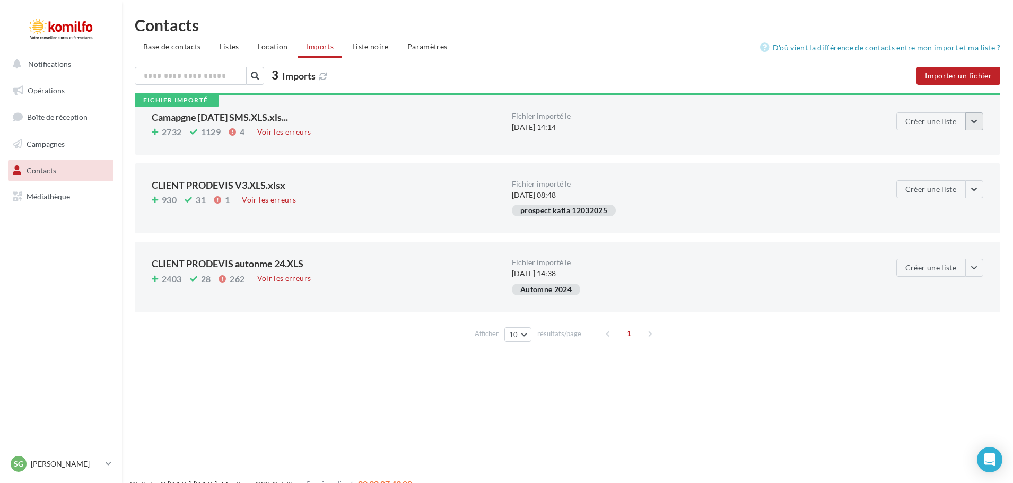
click at [976, 123] on button "button" at bounding box center [975, 121] width 18 height 18
click at [233, 48] on span "Listes" at bounding box center [230, 46] width 20 height 9
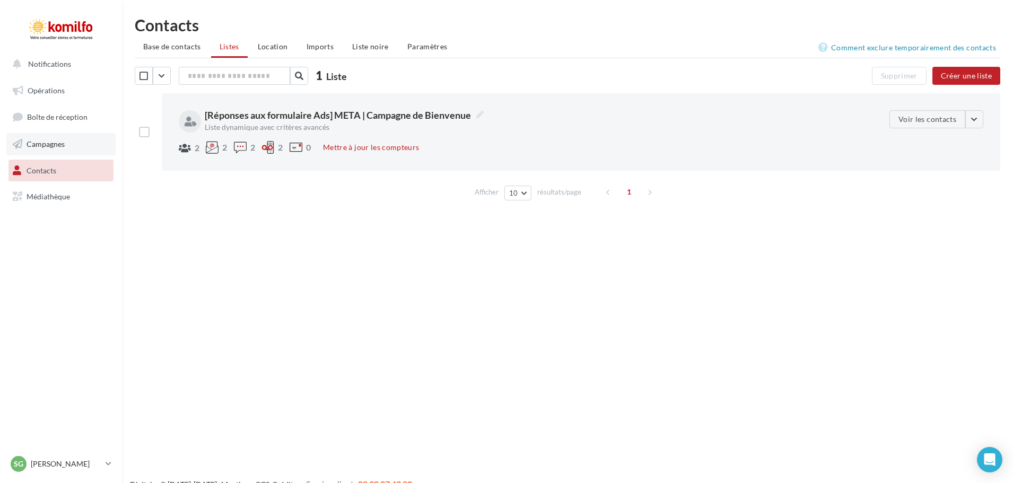
click at [36, 140] on span "Campagnes" at bounding box center [46, 144] width 38 height 9
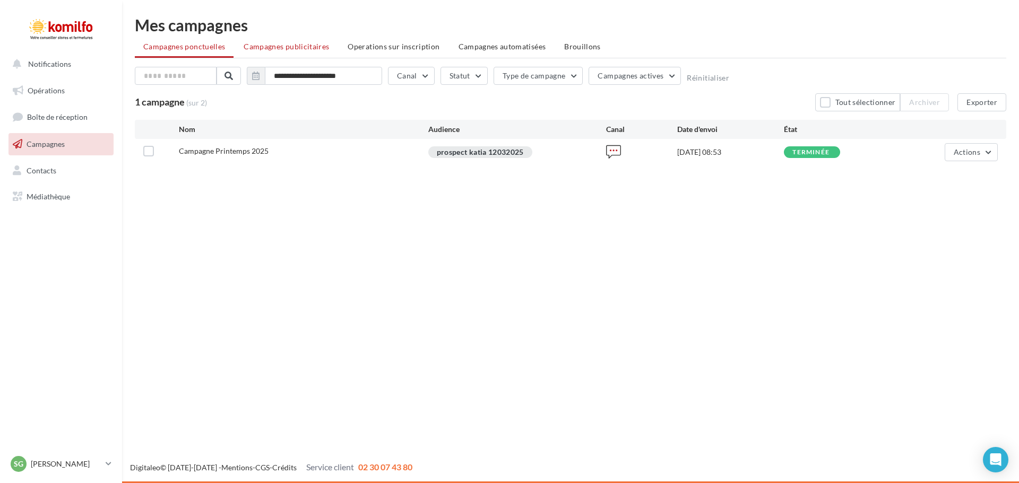
click at [293, 44] on span "Campagnes publicitaires" at bounding box center [285, 46] width 85 height 9
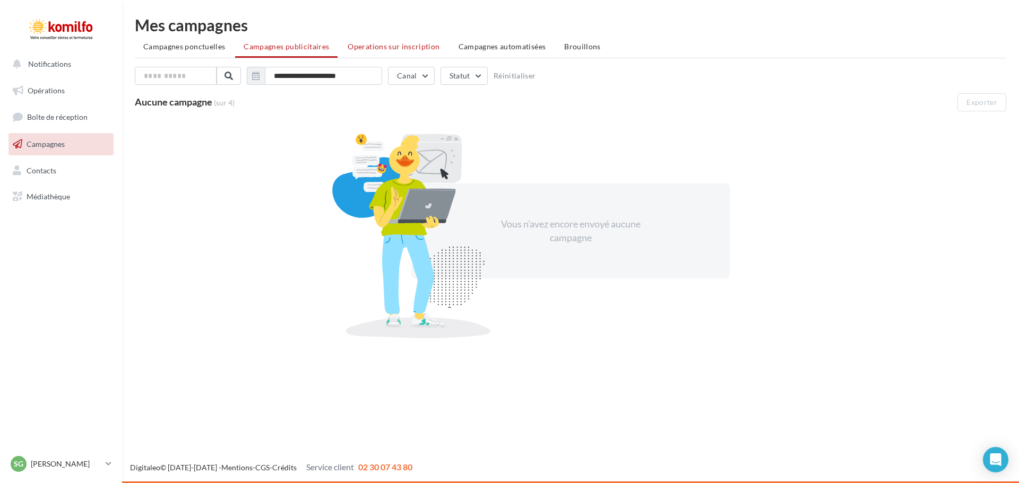
click at [373, 48] on span "Operations sur inscription" at bounding box center [393, 46] width 92 height 9
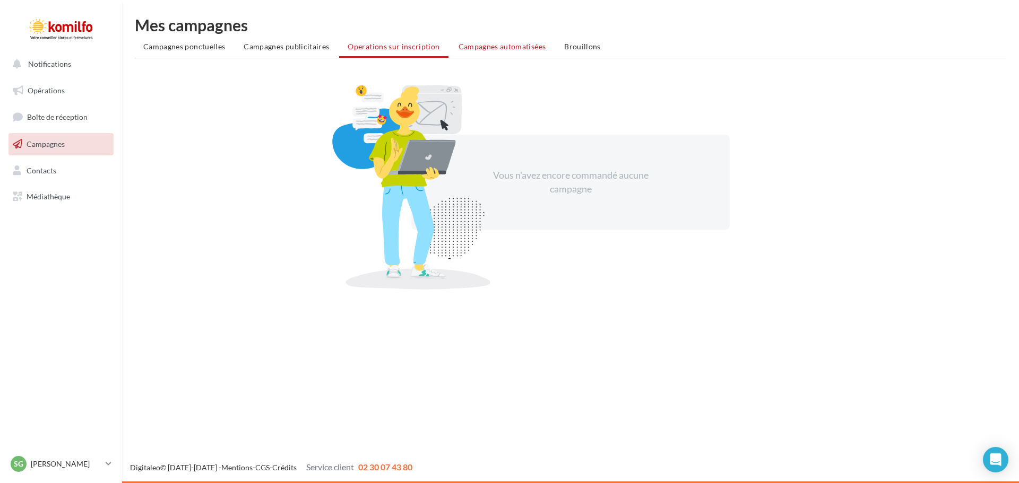
click at [465, 48] on span "Campagnes automatisées" at bounding box center [502, 46] width 88 height 9
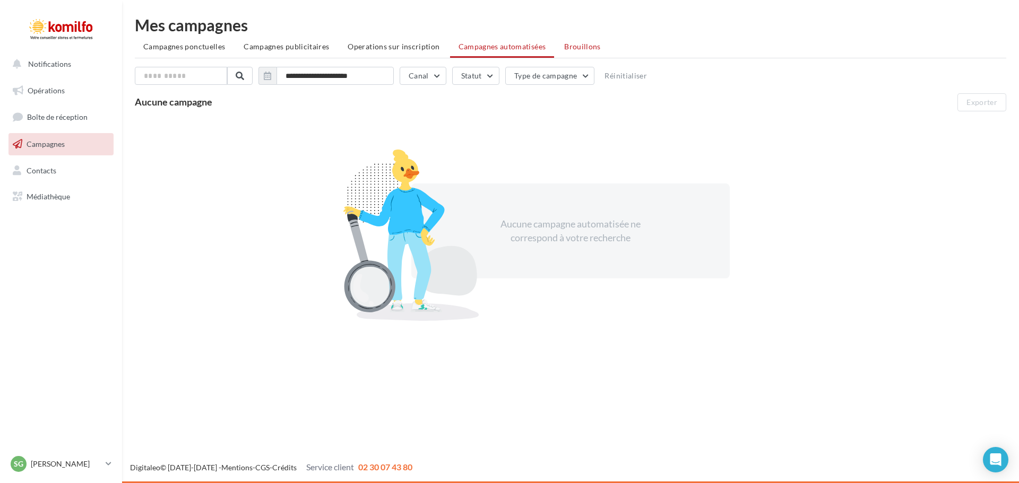
click at [578, 48] on span "Brouillons" at bounding box center [582, 46] width 37 height 9
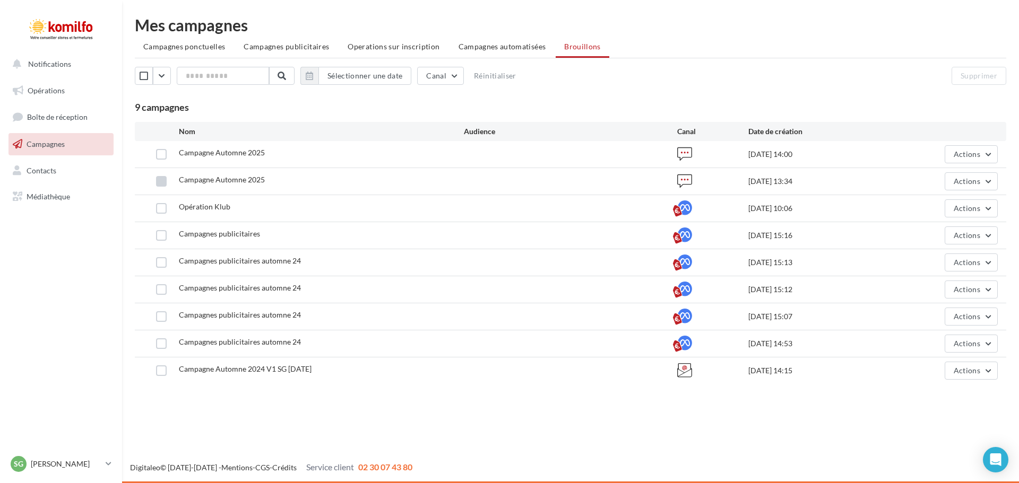
click at [159, 181] on label at bounding box center [161, 181] width 11 height 11
click at [969, 179] on span "Actions" at bounding box center [966, 181] width 27 height 9
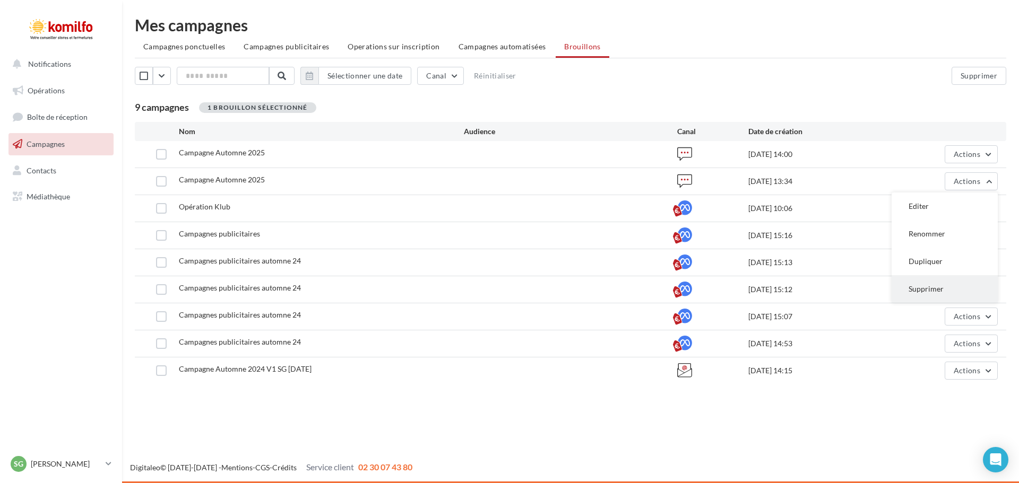
click at [926, 290] on button "Supprimer" at bounding box center [944, 289] width 106 height 28
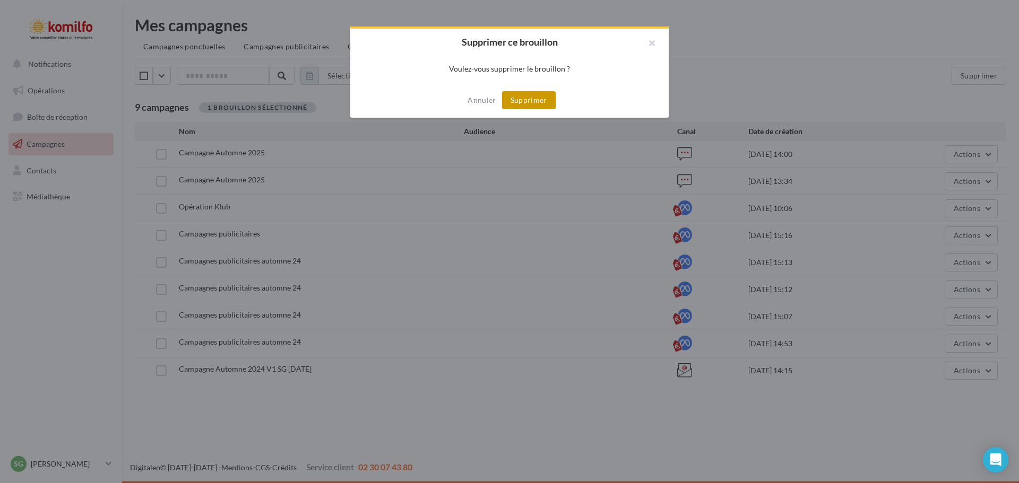
click at [528, 100] on button "Supprimer" at bounding box center [529, 100] width 54 height 18
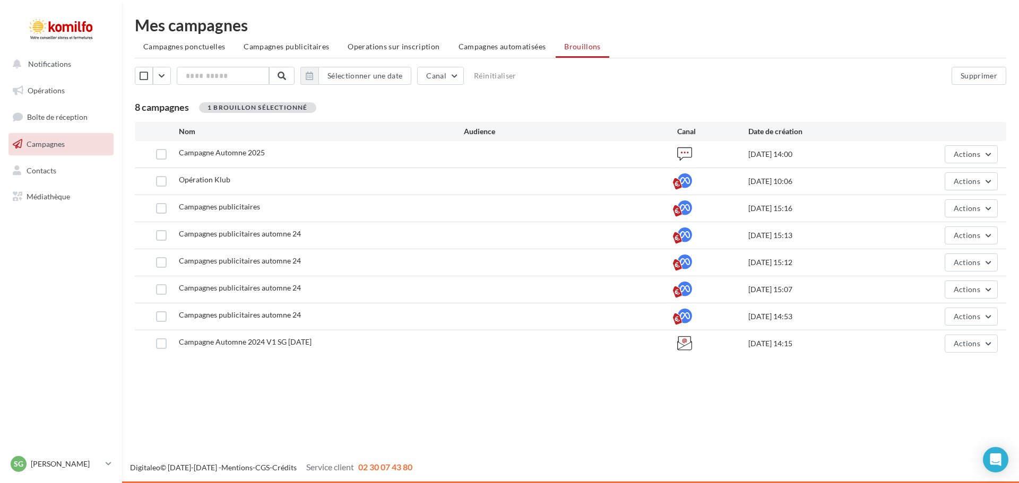
click at [207, 154] on span "Campagne Automne 2025" at bounding box center [222, 152] width 86 height 9
click at [986, 155] on button "Actions" at bounding box center [970, 154] width 53 height 18
click at [926, 180] on button "Editer" at bounding box center [944, 180] width 106 height 28
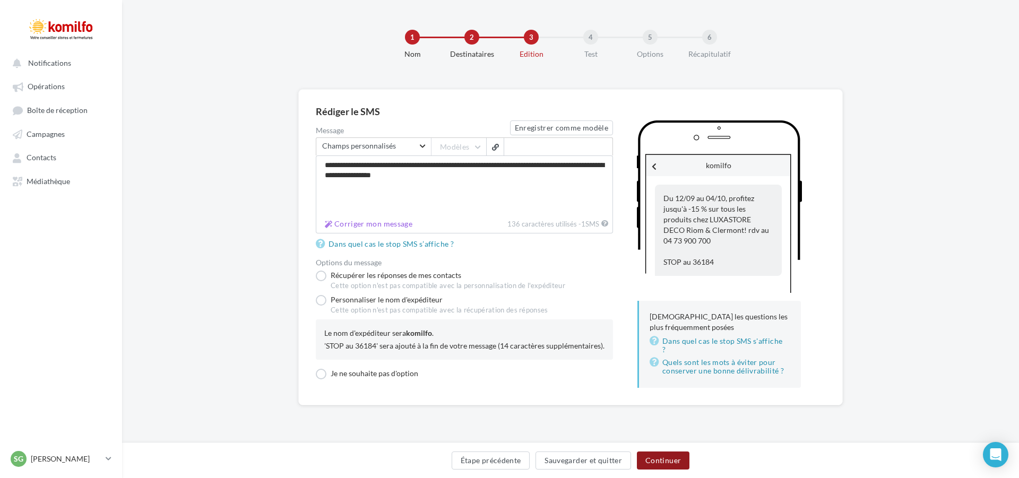
click at [672, 461] on button "Continuer" at bounding box center [663, 460] width 53 height 18
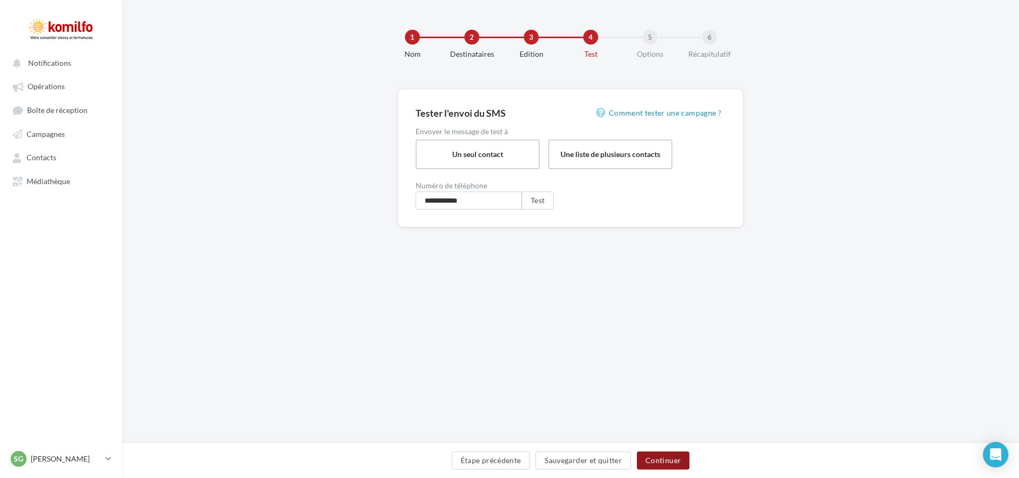
click at [672, 461] on button "Continuer" at bounding box center [663, 460] width 53 height 18
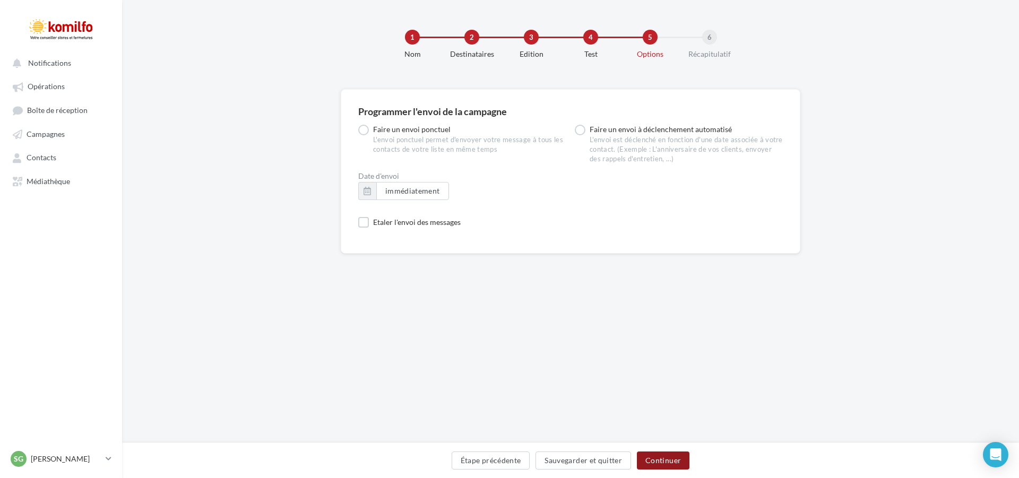
click at [672, 461] on button "Continuer" at bounding box center [663, 460] width 53 height 18
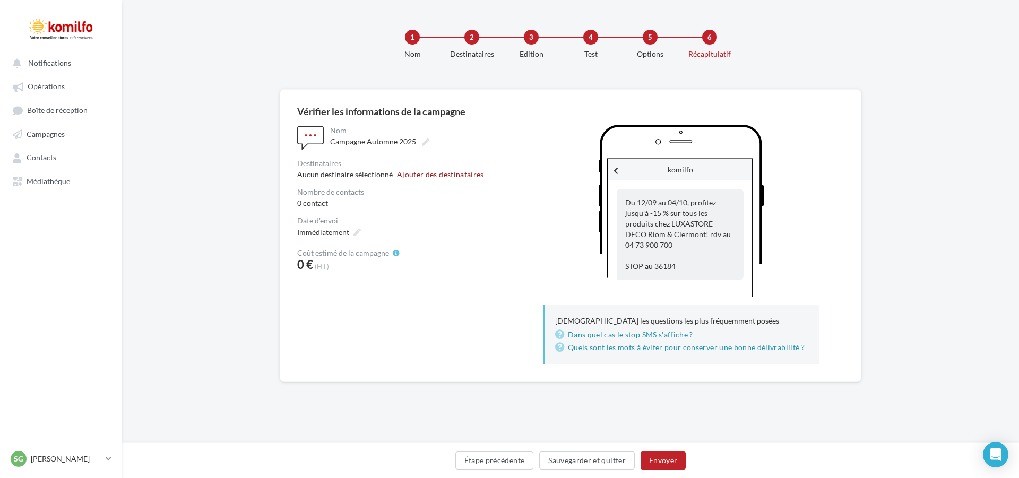
click at [420, 177] on button "Ajouter des destinataires" at bounding box center [440, 174] width 87 height 7
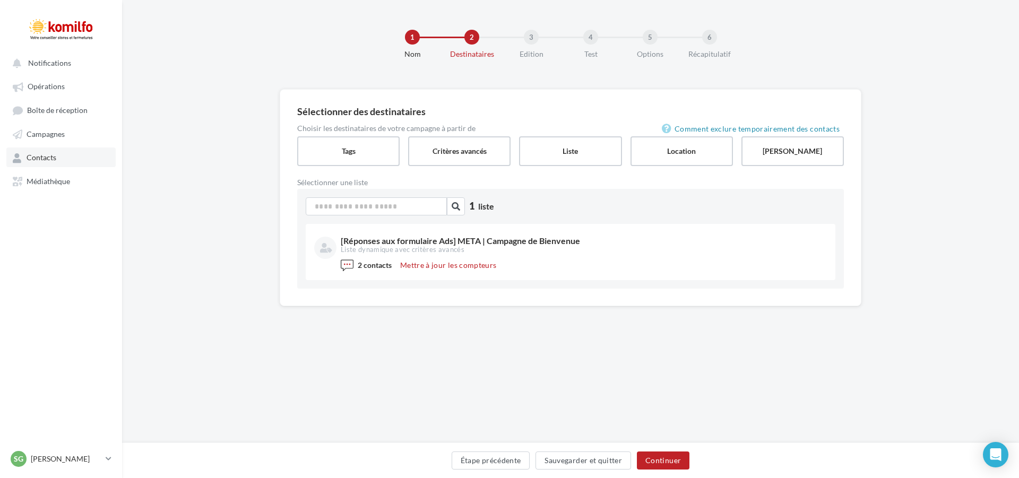
click at [45, 159] on span "Contacts" at bounding box center [42, 157] width 30 height 9
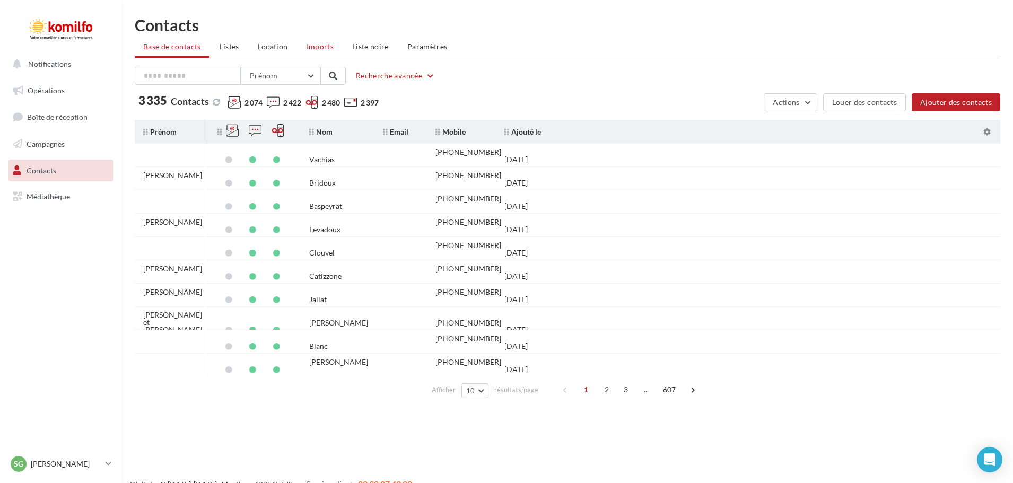
click at [320, 44] on span "Imports" at bounding box center [320, 46] width 27 height 9
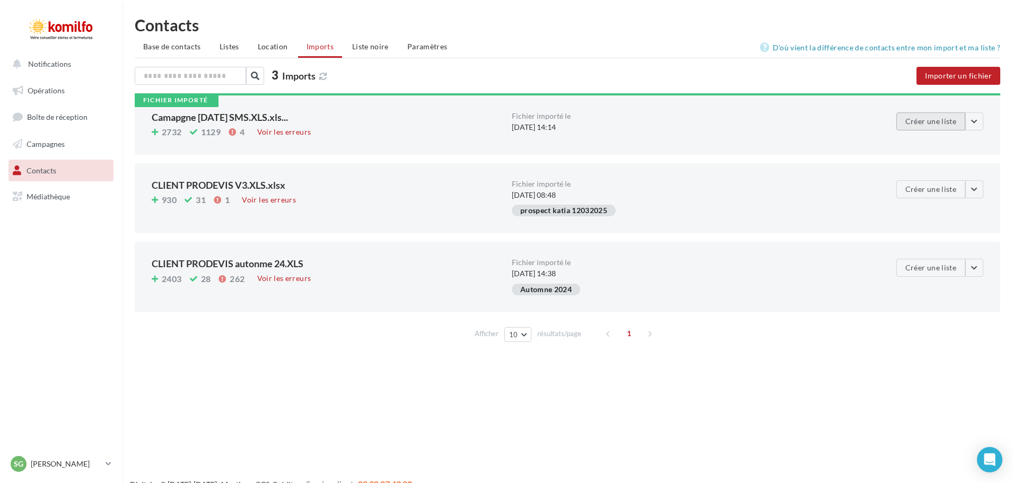
click at [949, 123] on button "Créer une liste" at bounding box center [931, 121] width 69 height 18
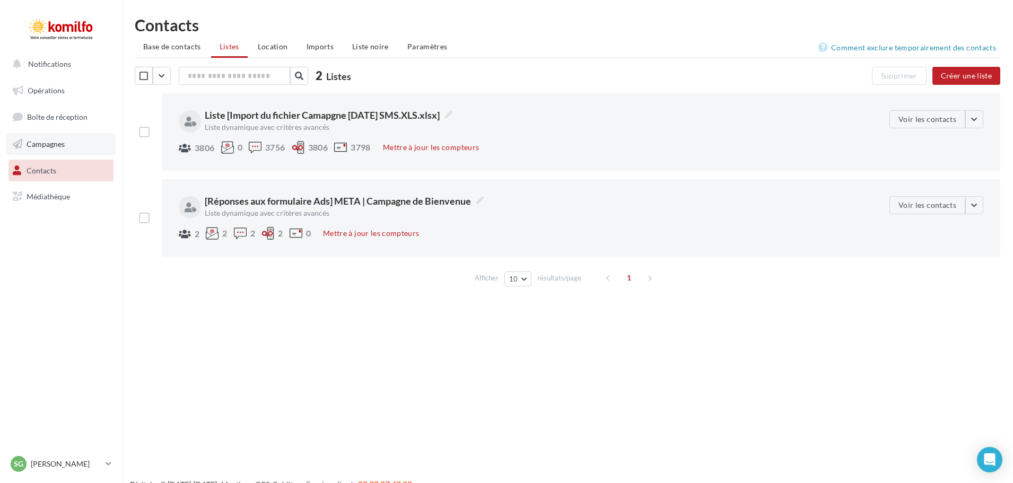
click at [46, 141] on span "Campagnes" at bounding box center [46, 144] width 38 height 9
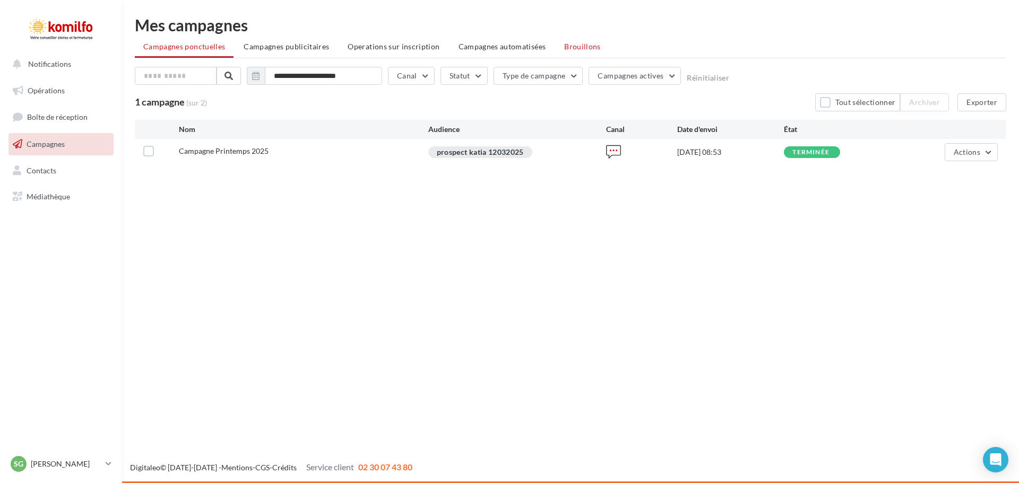
click at [569, 43] on span "Brouillons" at bounding box center [582, 46] width 37 height 9
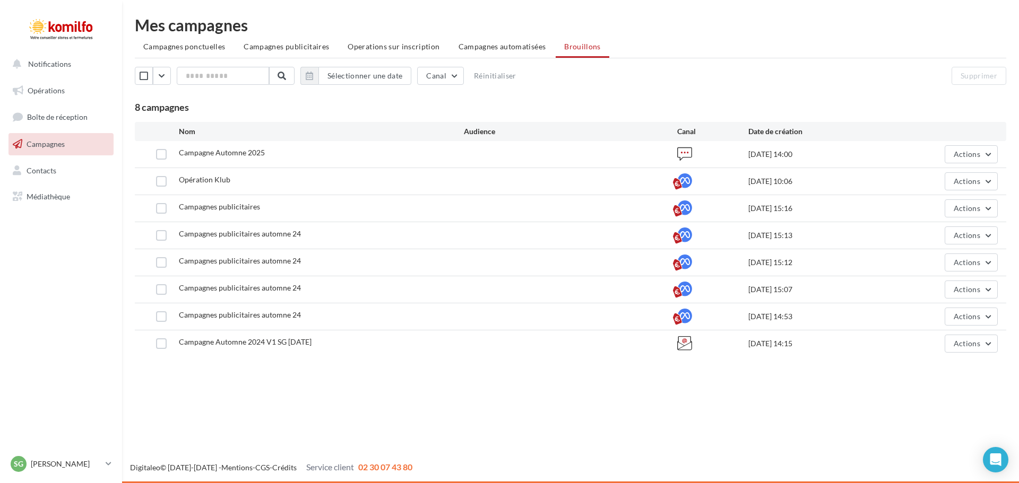
click at [628, 153] on div at bounding box center [571, 154] width 214 height 11
click at [979, 157] on span "Actions" at bounding box center [966, 154] width 27 height 9
click at [923, 182] on button "Editer" at bounding box center [944, 180] width 106 height 28
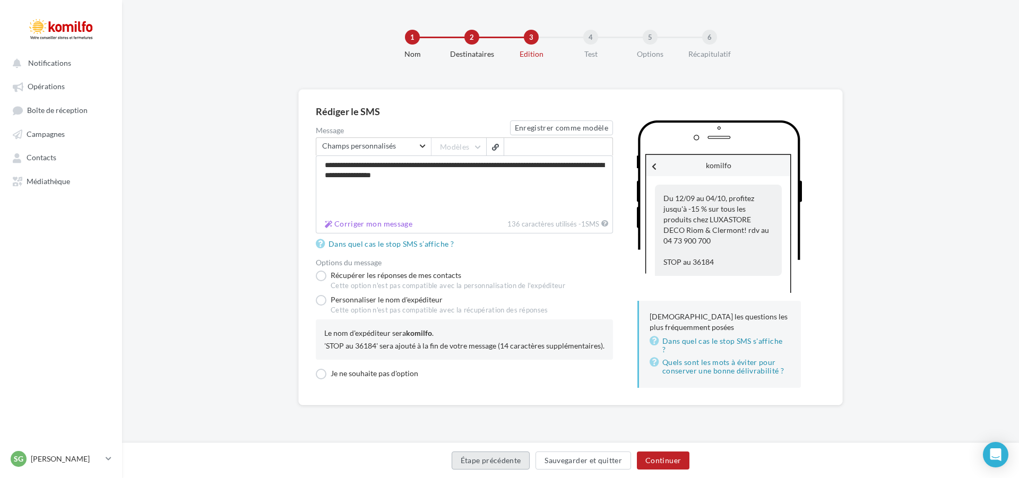
click at [492, 459] on button "Étape précédente" at bounding box center [490, 460] width 79 height 18
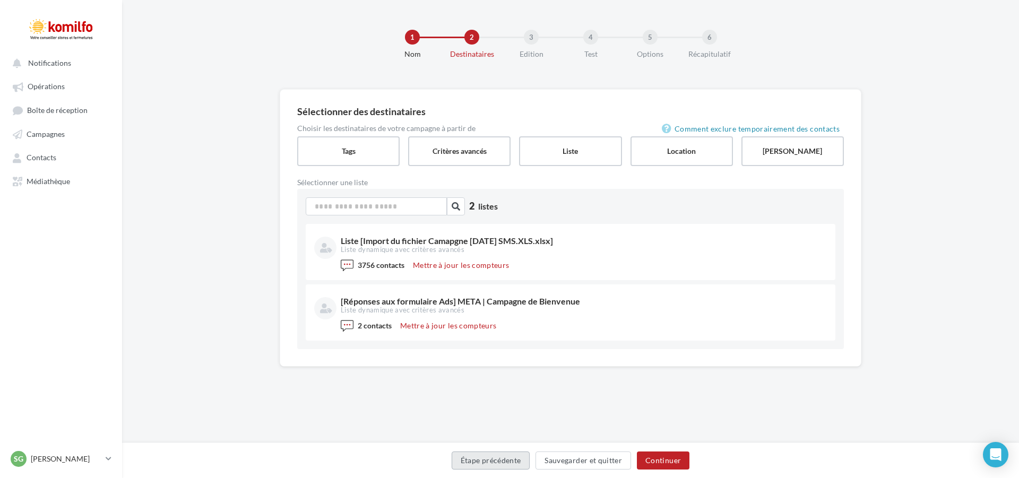
click at [488, 462] on button "Étape précédente" at bounding box center [490, 460] width 79 height 18
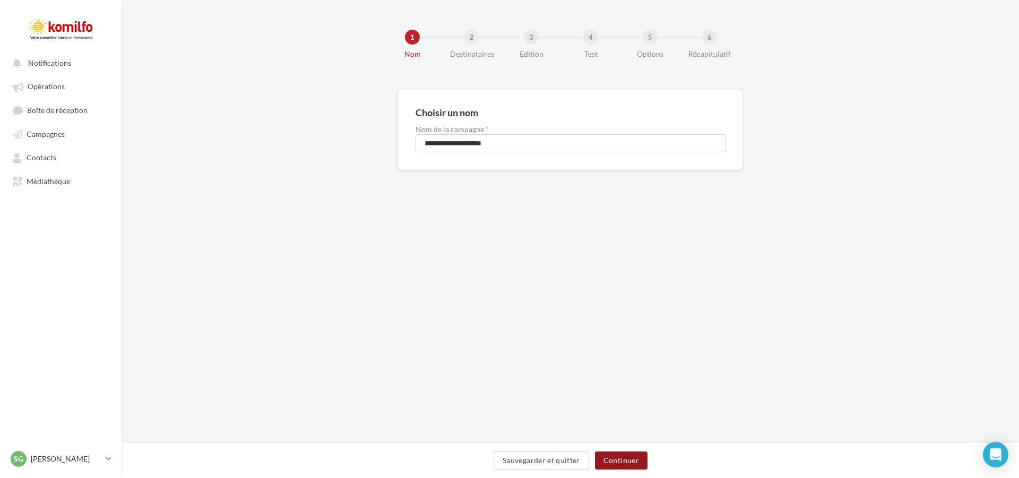
click at [617, 463] on button "Continuer" at bounding box center [621, 460] width 53 height 18
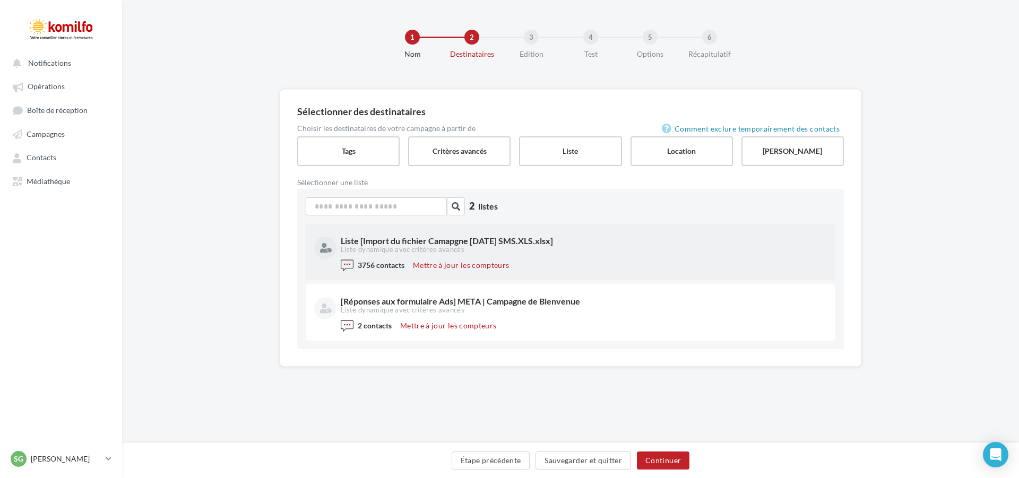
click at [466, 244] on div "Liste [Import du fichier Camapgne [DATE] SMS.XLS.xlsx]" at bounding box center [583, 241] width 484 height 8
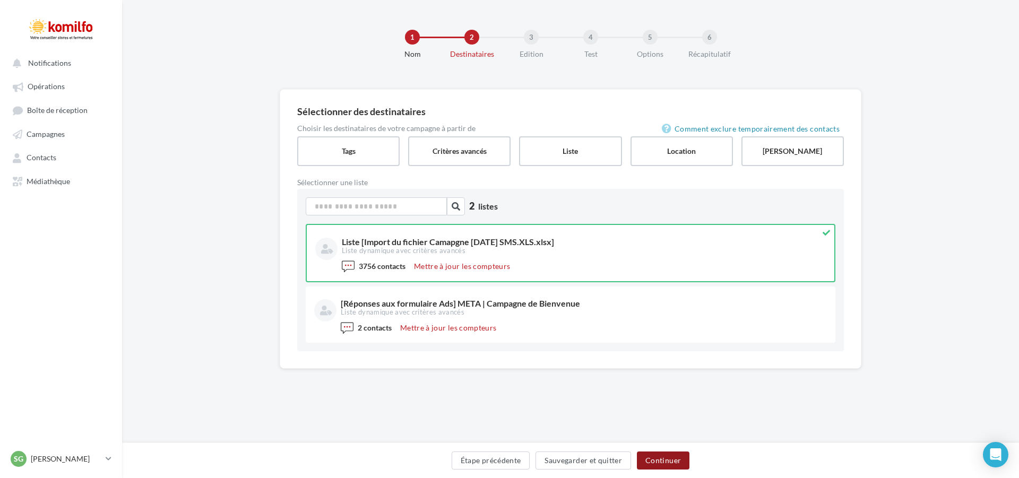
click at [671, 455] on button "Continuer" at bounding box center [663, 460] width 53 height 18
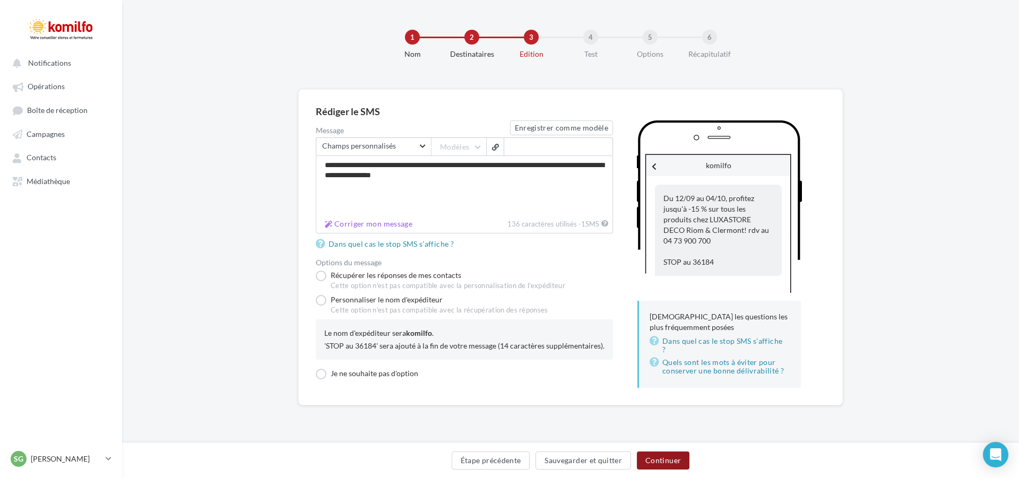
click at [671, 457] on button "Continuer" at bounding box center [663, 460] width 53 height 18
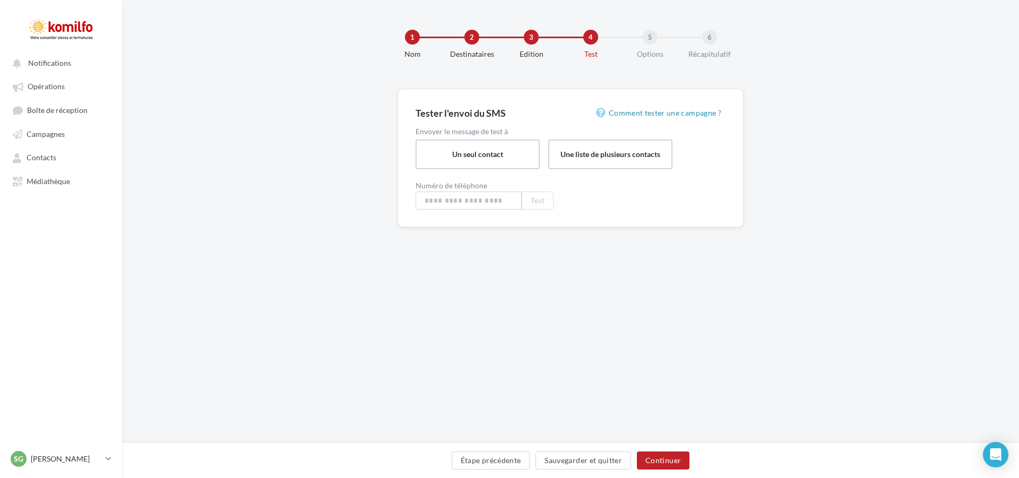
type input "**********"
click at [658, 452] on button "Continuer" at bounding box center [663, 460] width 53 height 18
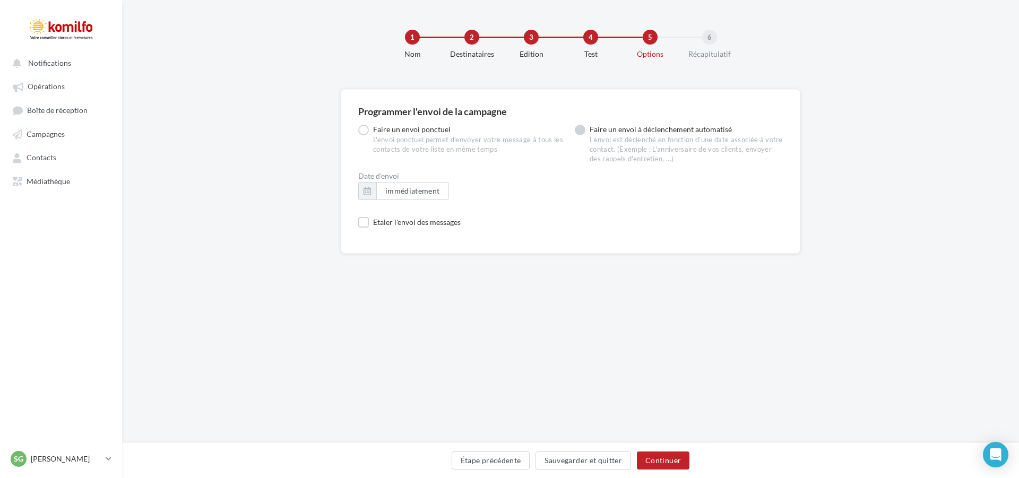
click at [583, 131] on label "Faire un envoi à déclenchement automatisé L'envoi est déclenché en fonction d'u…" at bounding box center [679, 144] width 208 height 39
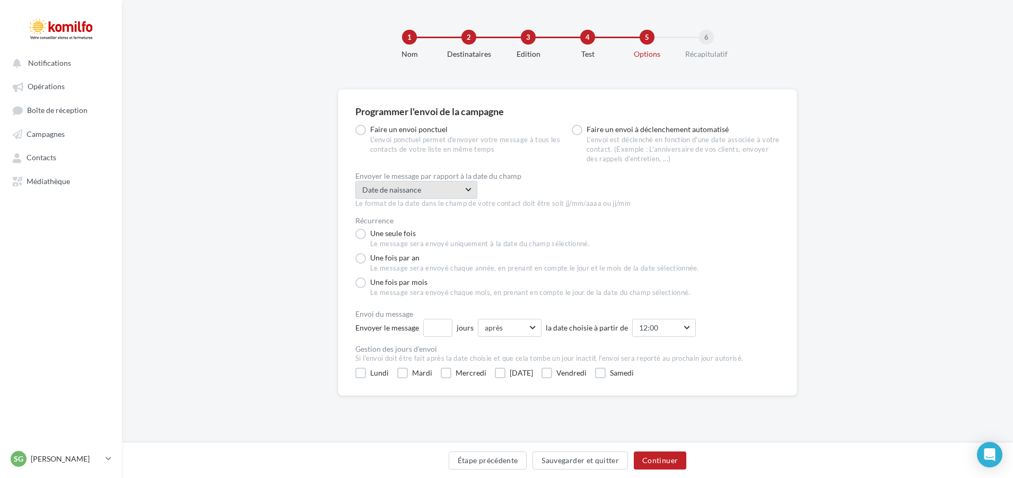
click at [416, 194] on span "Date de naissance" at bounding box center [412, 190] width 101 height 11
click at [405, 134] on label "Faire un envoi ponctuel L'envoi ponctuel permet d'envoyer votre message à tous …" at bounding box center [459, 140] width 208 height 30
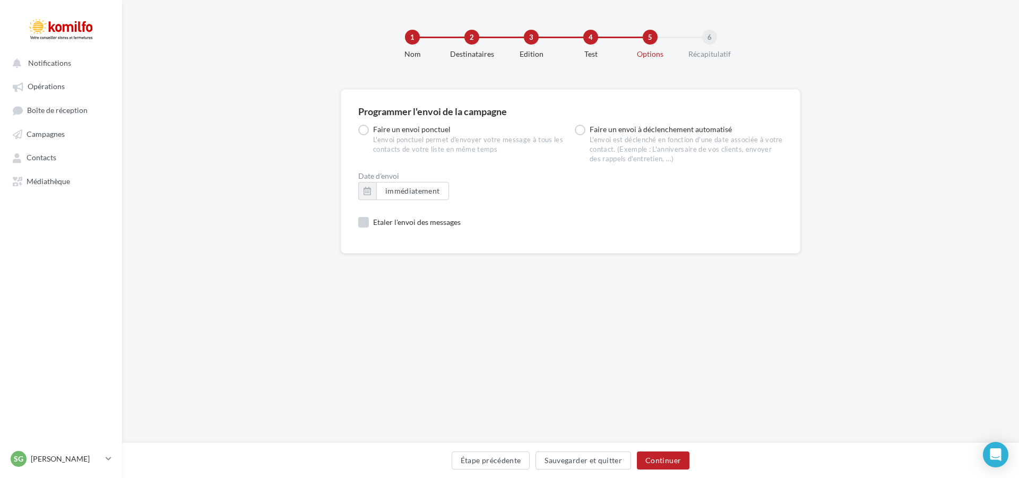
click at [364, 221] on label "Etaler l'envoi des messages" at bounding box center [409, 222] width 102 height 11
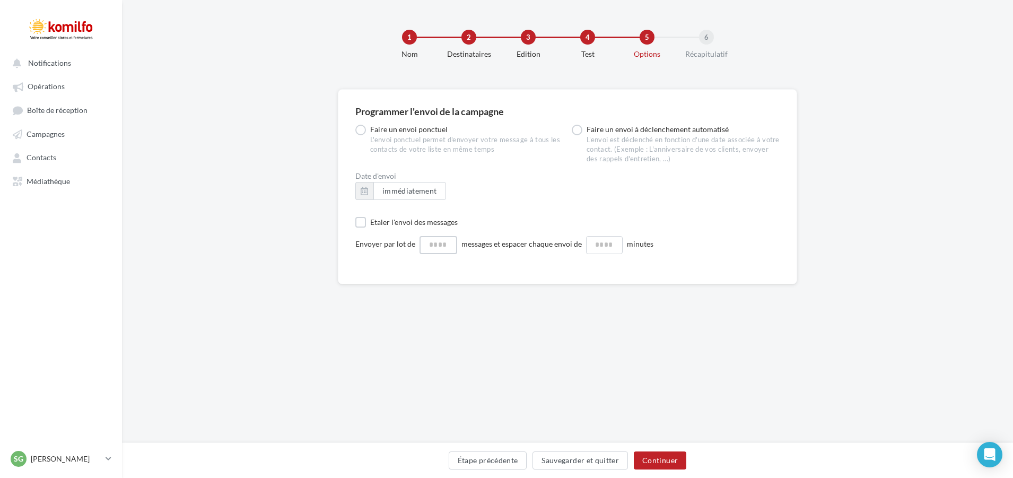
drag, startPoint x: 424, startPoint y: 243, endPoint x: 498, endPoint y: 245, distance: 73.8
click at [498, 245] on ng-form "Envoyer par lot de messages et espacer chaque envoi de minutes" at bounding box center [504, 243] width 298 height 9
drag, startPoint x: 454, startPoint y: 244, endPoint x: 429, endPoint y: 246, distance: 25.6
click at [429, 246] on input at bounding box center [439, 245] width 38 height 18
type input "****"
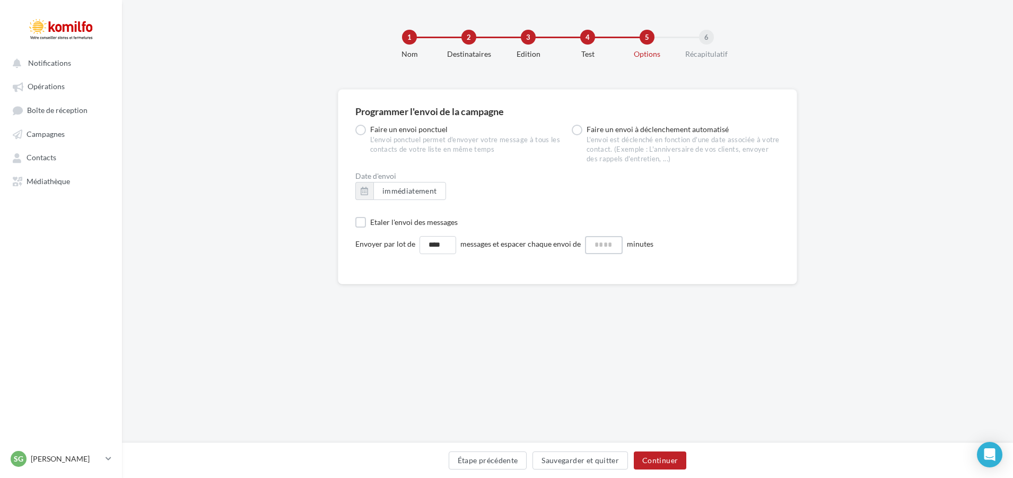
click at [615, 247] on input at bounding box center [604, 245] width 38 height 18
click at [360, 221] on label "Etaler l'envoi des messages" at bounding box center [406, 222] width 102 height 11
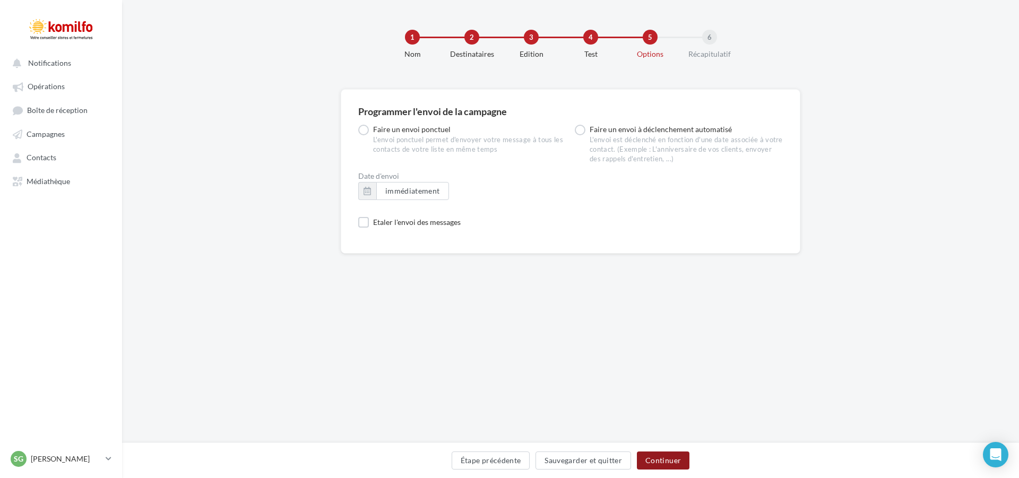
click at [667, 459] on button "Continuer" at bounding box center [663, 460] width 53 height 18
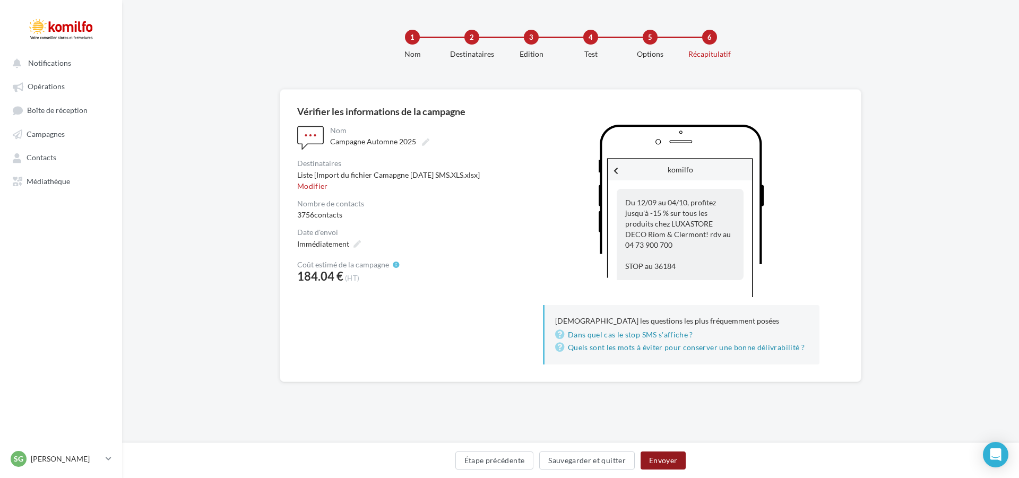
click at [680, 462] on button "Envoyer" at bounding box center [662, 460] width 45 height 18
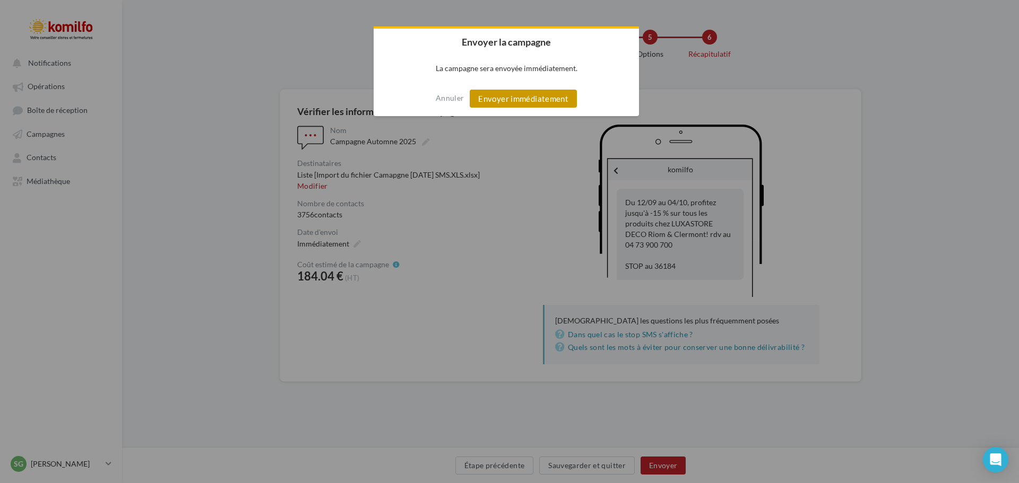
click at [515, 95] on button "Envoyer immédiatement" at bounding box center [522, 99] width 107 height 18
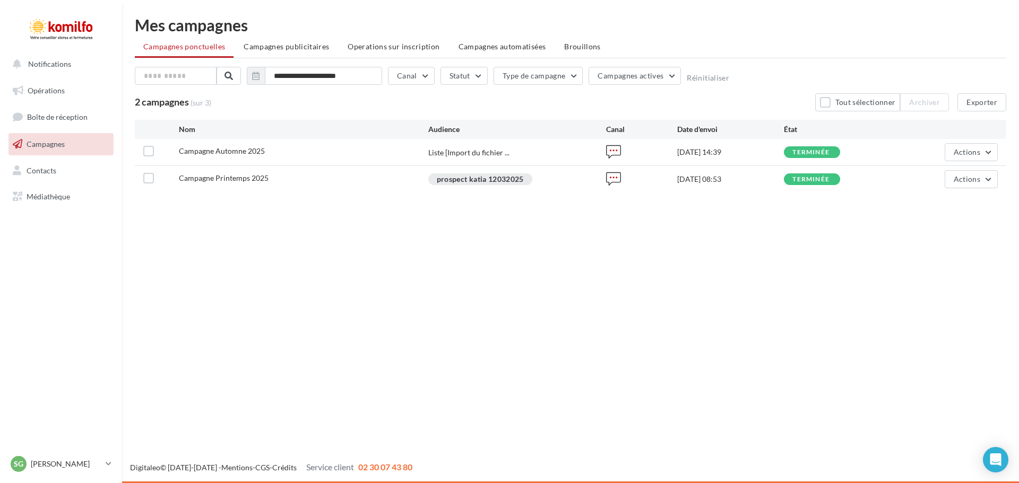
click at [367, 346] on div "Notifications Opérations Boîte de réception Campagnes Contacts Mes cibles Média…" at bounding box center [509, 241] width 1019 height 483
